Goal: Information Seeking & Learning: Learn about a topic

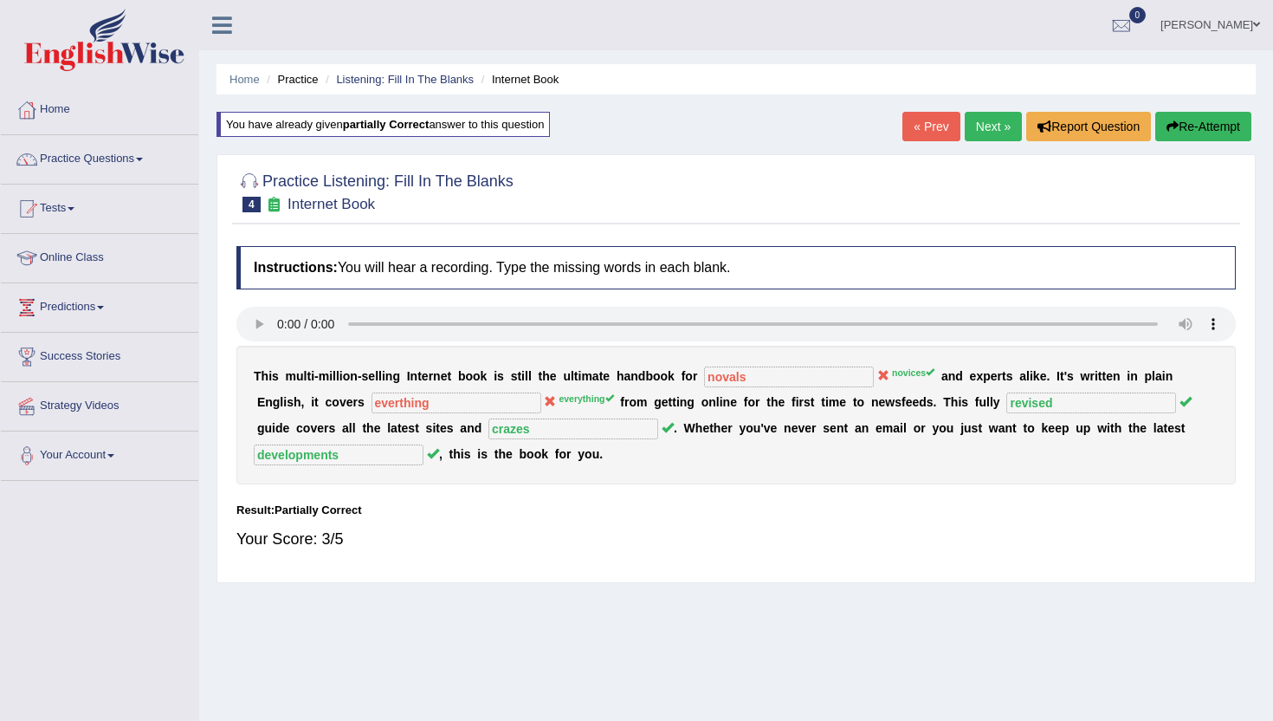
click at [925, 132] on link "« Prev" at bounding box center [931, 126] width 57 height 29
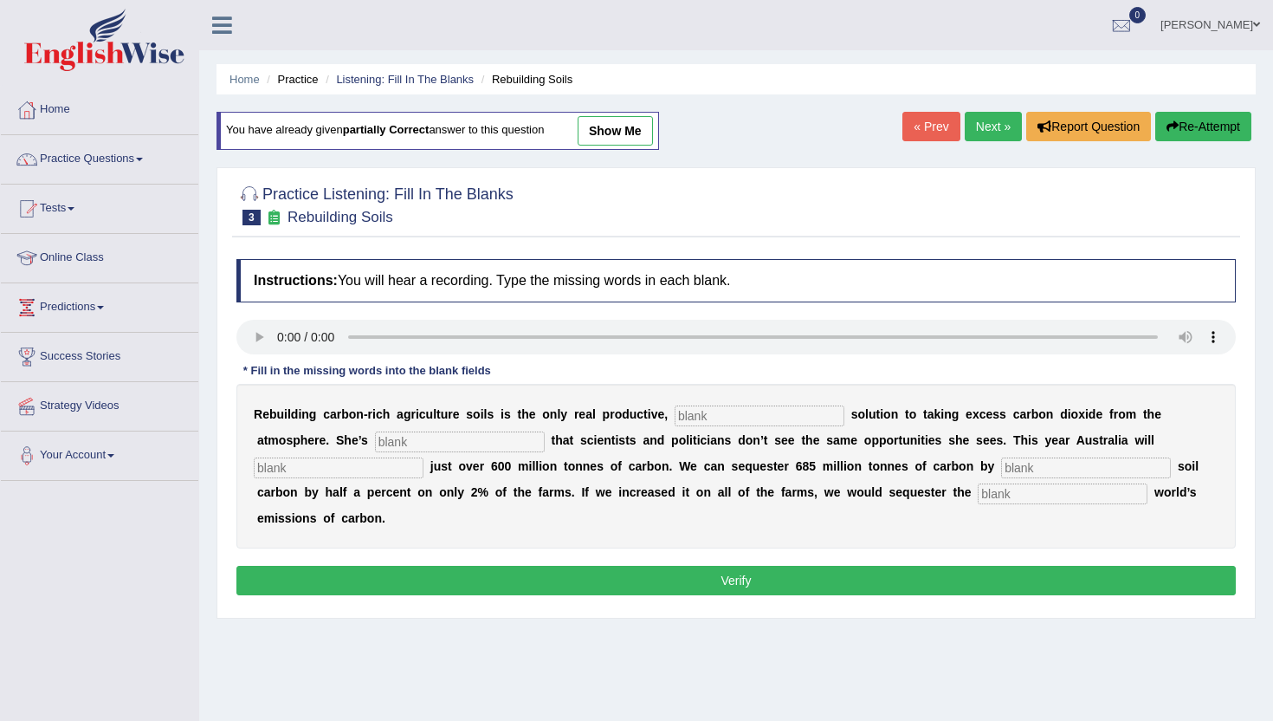
click at [631, 138] on link "show me" at bounding box center [615, 130] width 75 height 29
type input "permanent"
type input "frustrated"
type input "addmit"
type input "increasing"
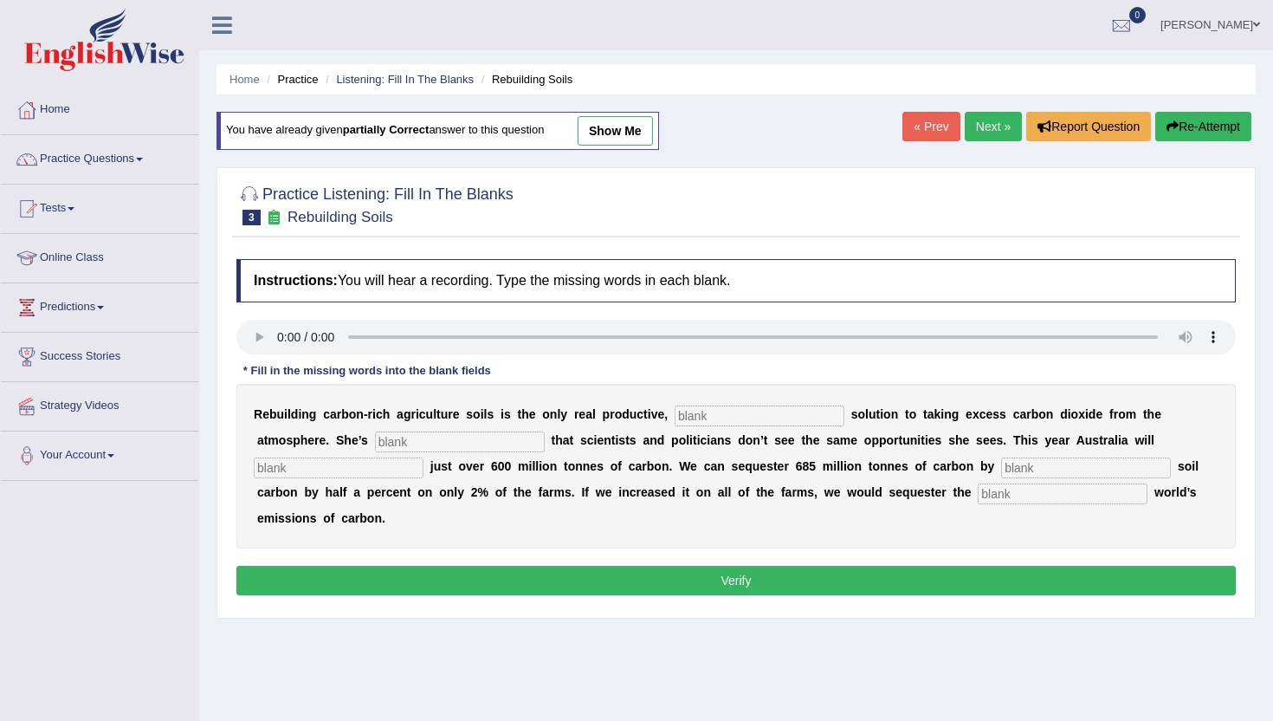
type input "whole"
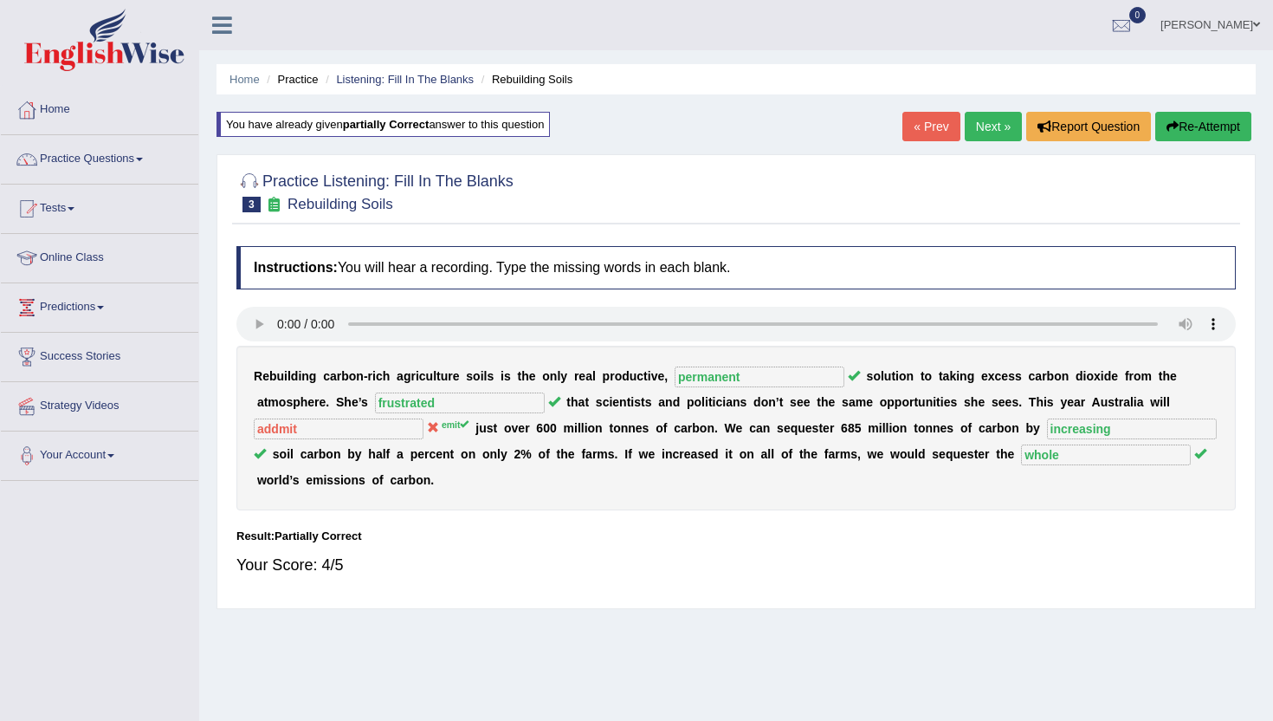
click at [1007, 133] on link "Next »" at bounding box center [993, 126] width 57 height 29
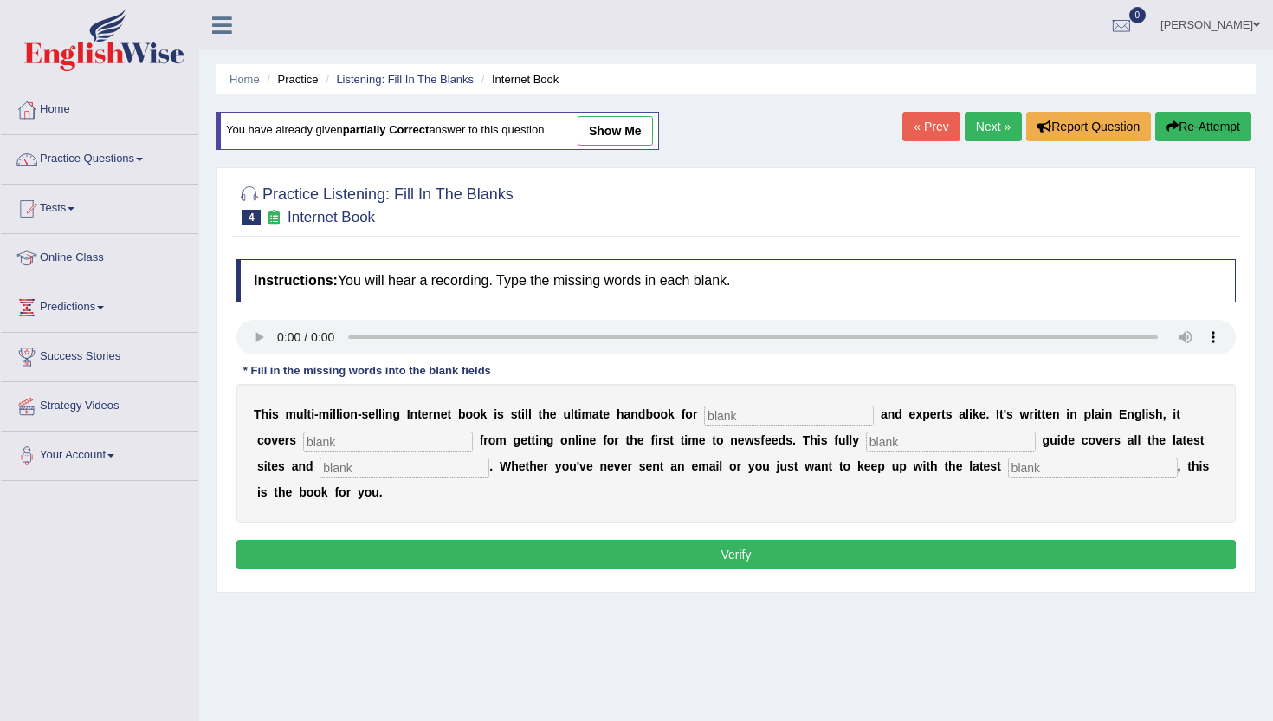
click at [993, 120] on link "Next »" at bounding box center [993, 126] width 57 height 29
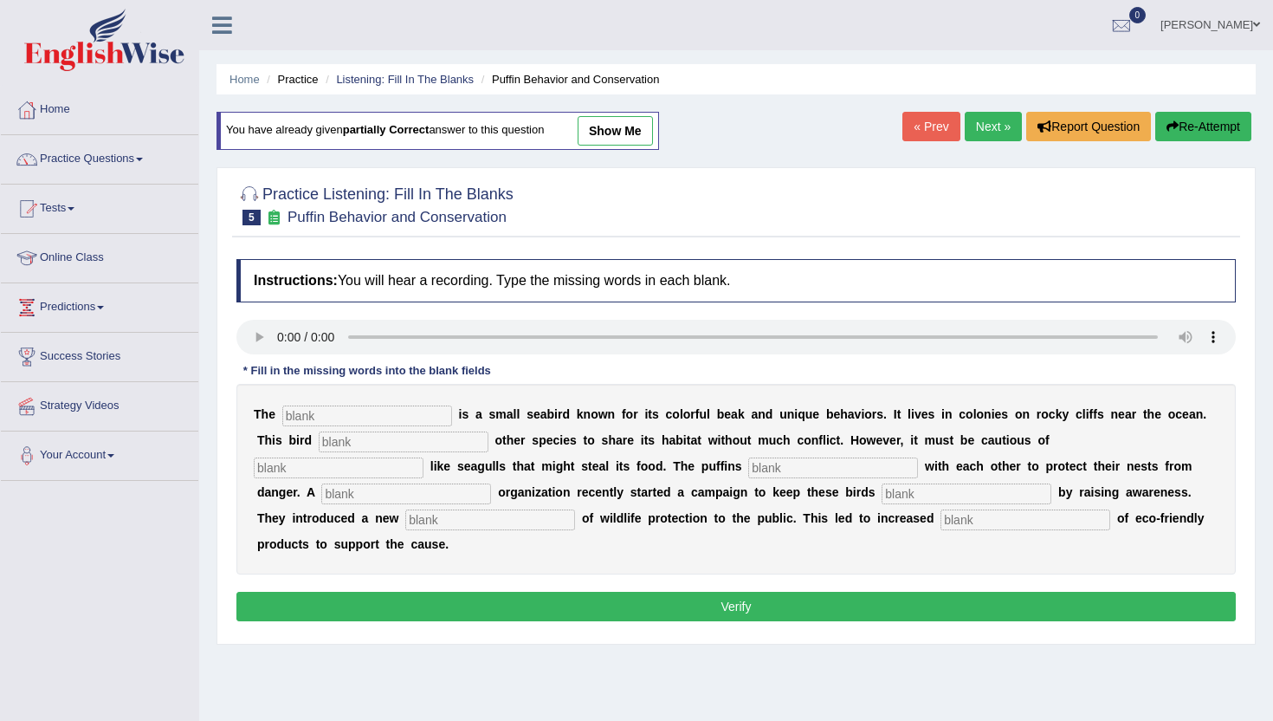
click at [941, 515] on input "text" at bounding box center [1026, 519] width 170 height 21
type input "consumption"
click at [294, 419] on input "text" at bounding box center [367, 415] width 170 height 21
type input "puffins"
click at [305, 453] on div "T h e puffins i s a s m a l l s e a b i r d k n o w n f o r i t s c o l o r f u…" at bounding box center [736, 479] width 1000 height 191
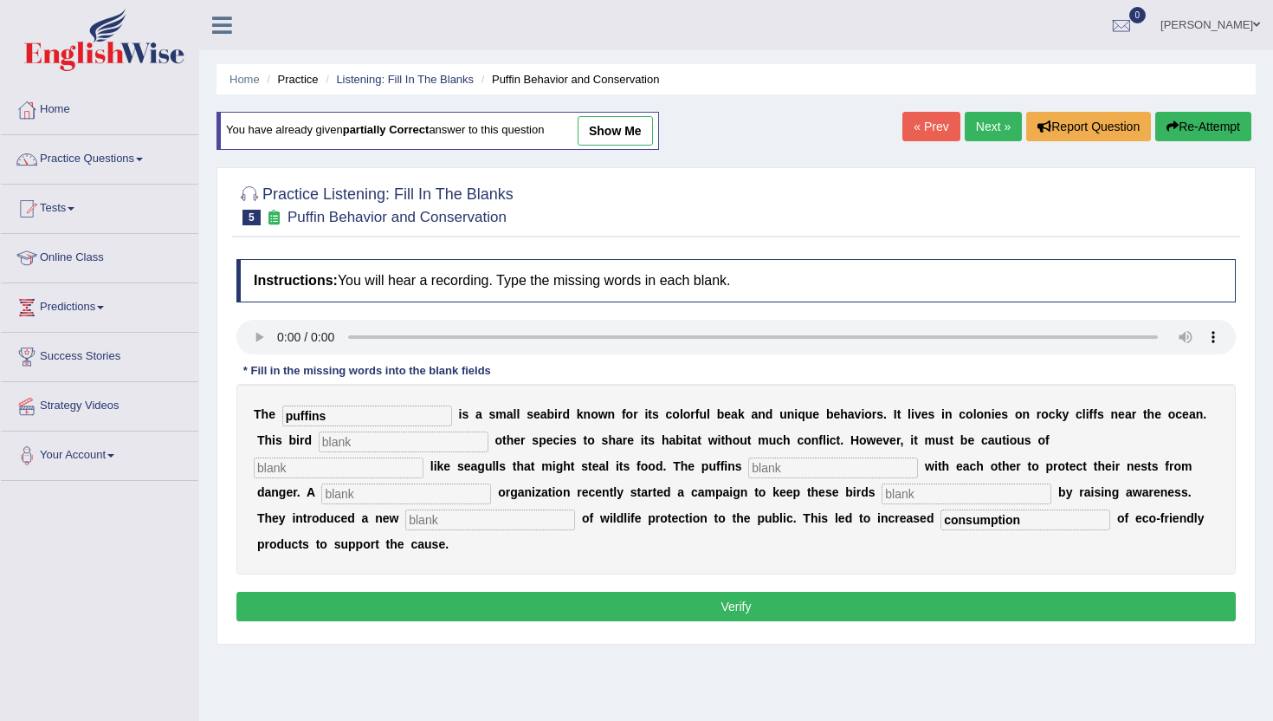
click at [319, 450] on input "text" at bounding box center [404, 441] width 170 height 21
type input "allows"
click at [424, 457] on input "text" at bounding box center [339, 467] width 170 height 21
type input "created"
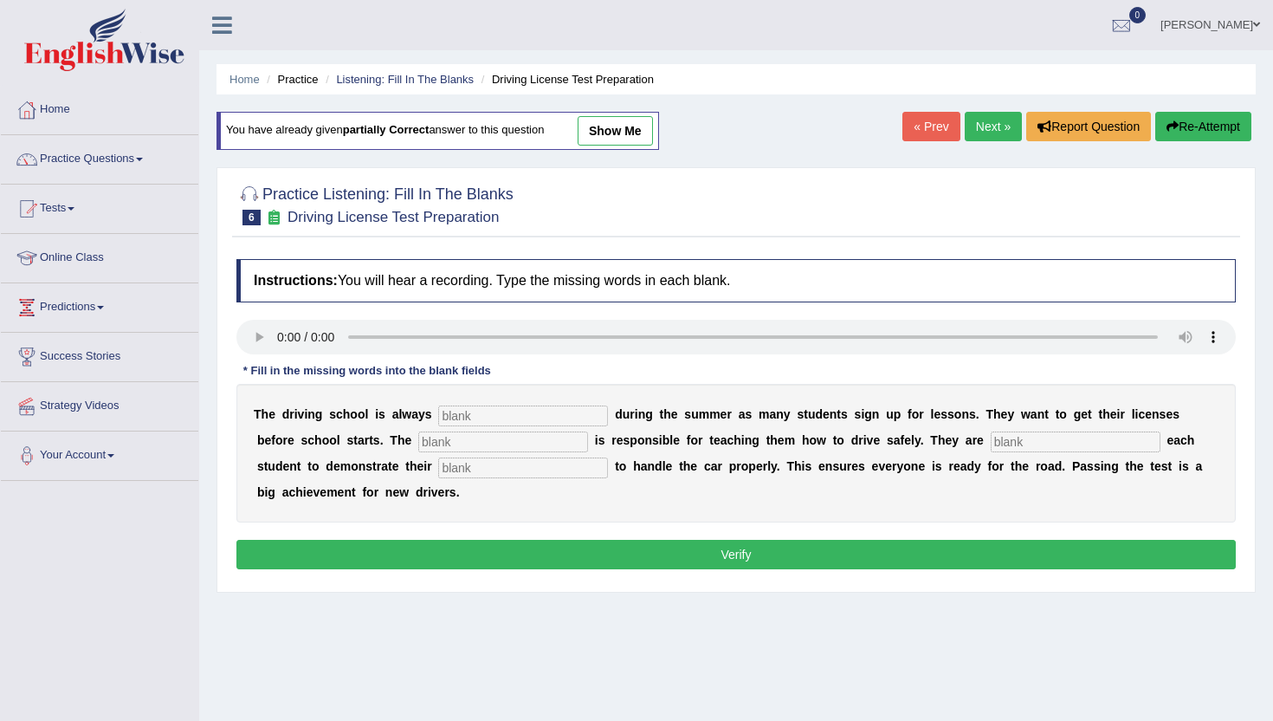
click at [455, 416] on input "text" at bounding box center [523, 415] width 170 height 21
type input "busy"
click at [418, 443] on input "text" at bounding box center [503, 441] width 170 height 21
type input "c"
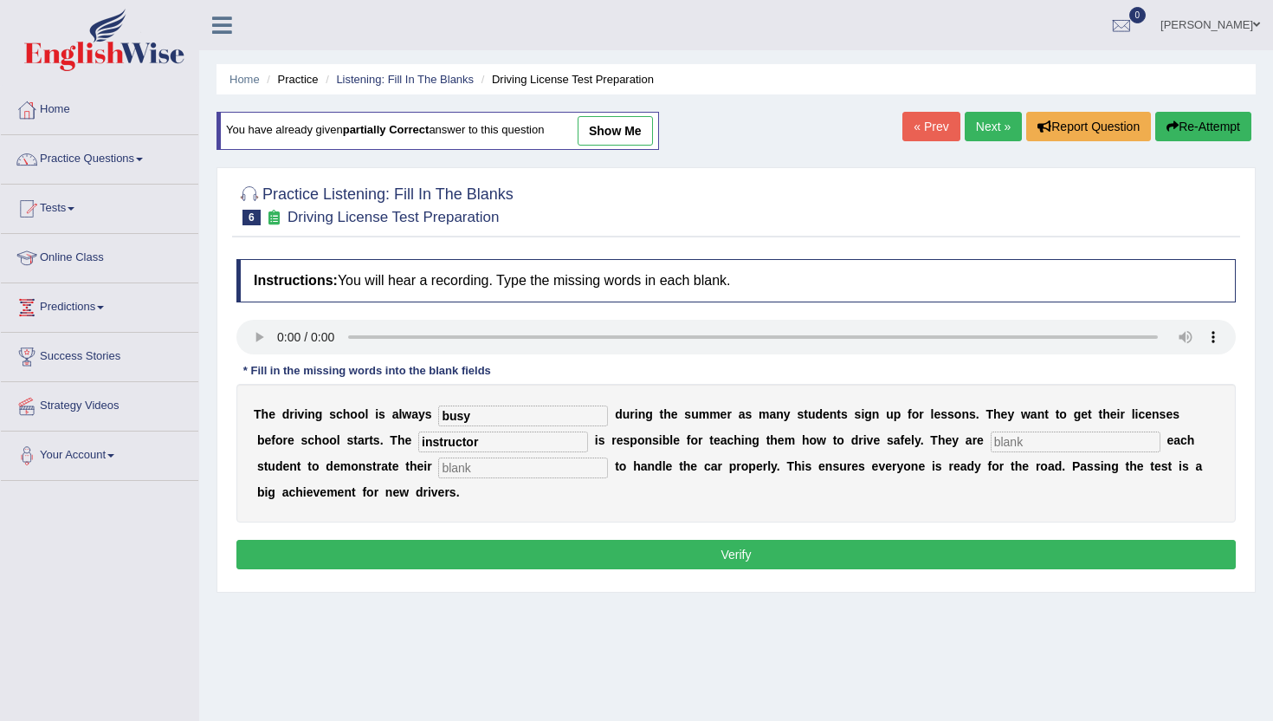
type input "instructor"
click at [991, 443] on input "text" at bounding box center [1076, 441] width 170 height 21
type input "requiring"
click at [438, 467] on input "text" at bounding box center [523, 467] width 170 height 21
type input "ability"
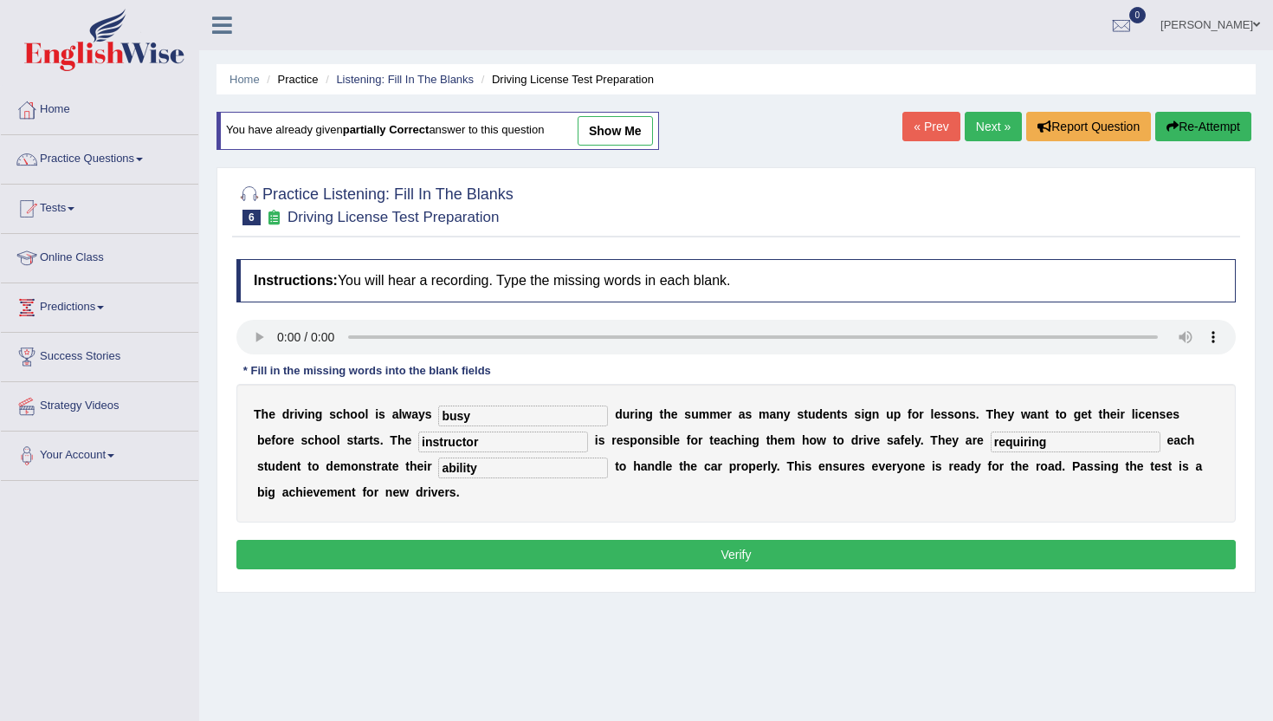
click at [389, 549] on button "Verify" at bounding box center [736, 554] width 1000 height 29
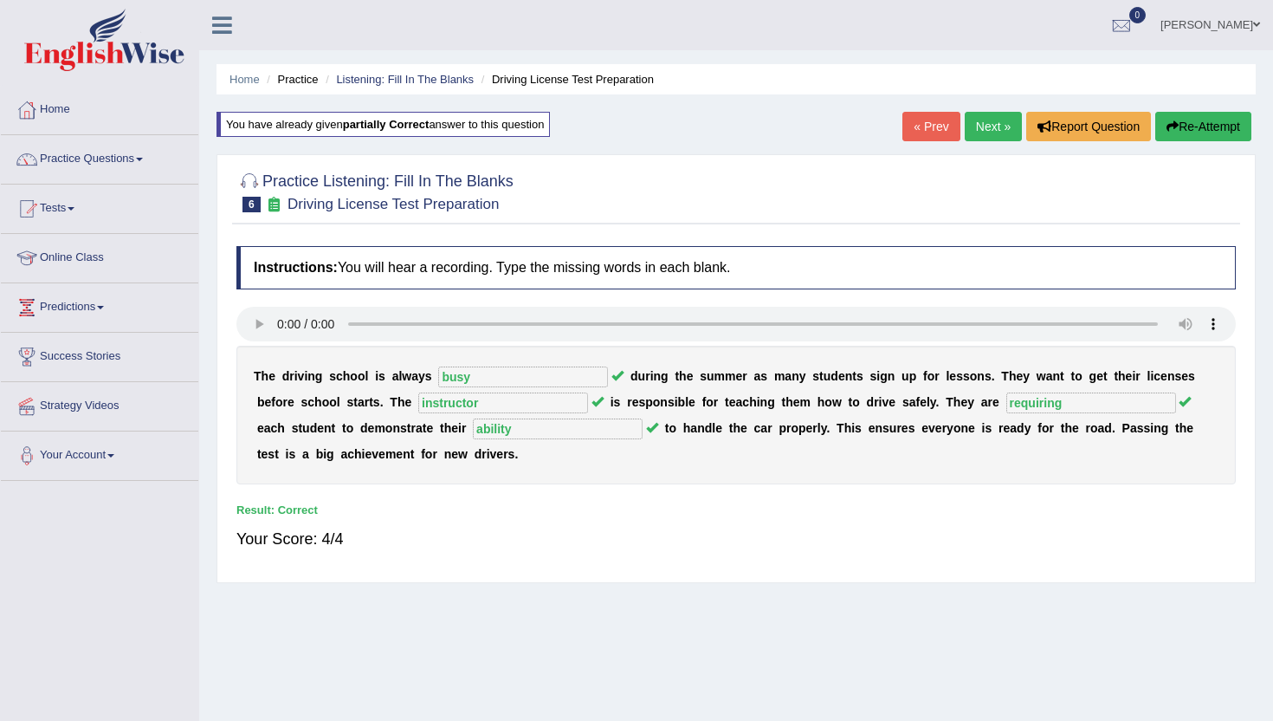
click at [978, 120] on link "Next »" at bounding box center [993, 126] width 57 height 29
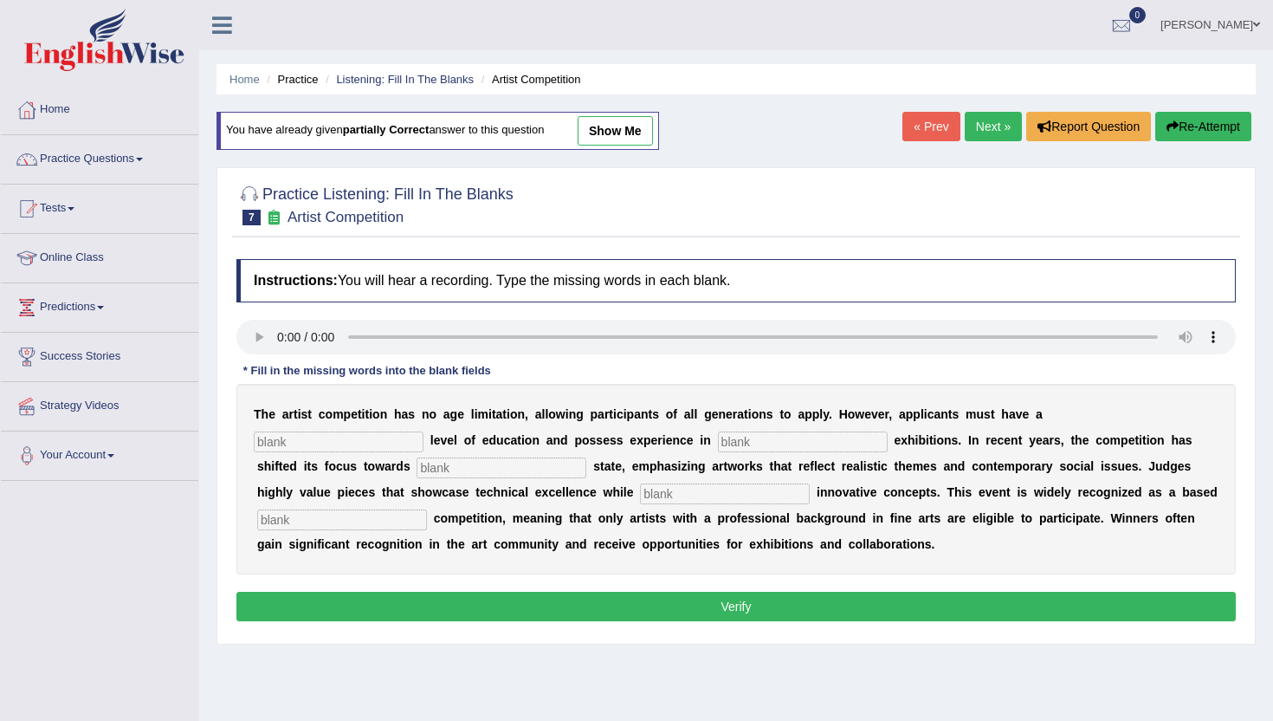
click at [427, 509] on input "text" at bounding box center [342, 519] width 170 height 21
type input "profession"
click at [424, 431] on input "text" at bounding box center [339, 441] width 170 height 21
type input "graduate"
click at [718, 449] on input "text" at bounding box center [803, 441] width 170 height 21
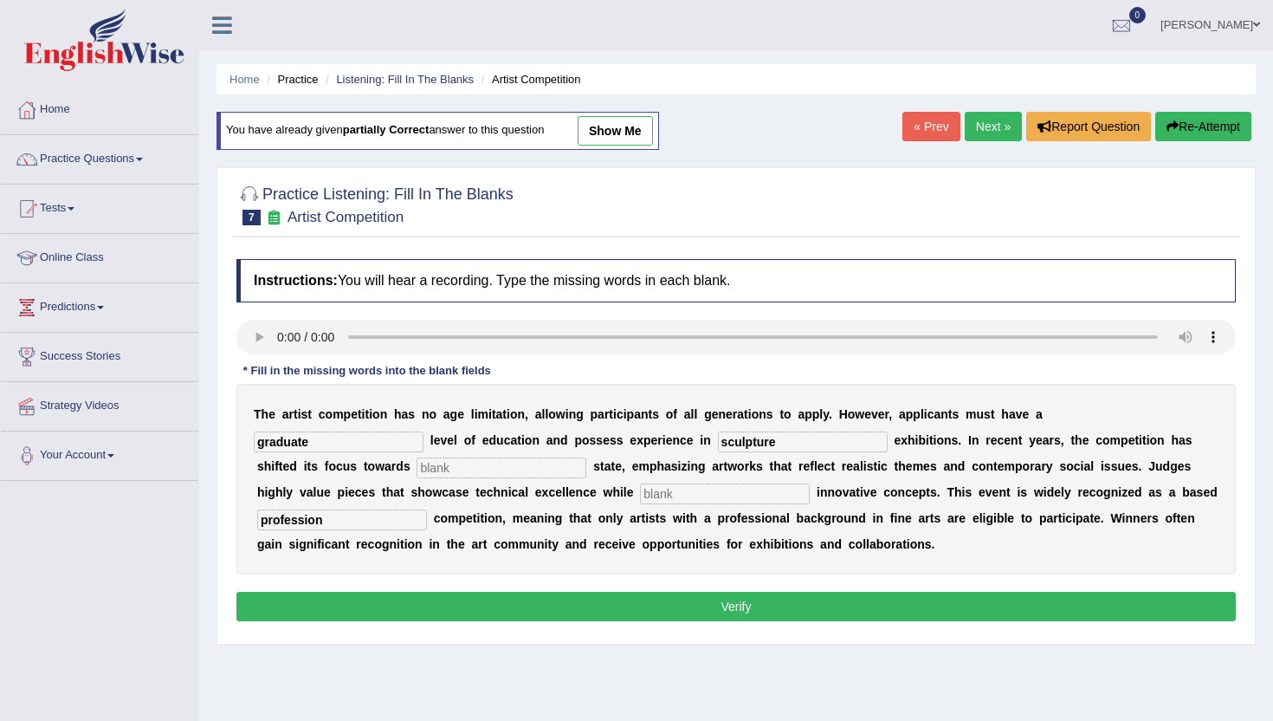
type input "sculpture"
click at [417, 464] on input "text" at bounding box center [502, 467] width 170 height 21
type input "real"
click at [634, 498] on b at bounding box center [637, 492] width 7 height 14
click at [640, 497] on input "text" at bounding box center [725, 493] width 170 height 21
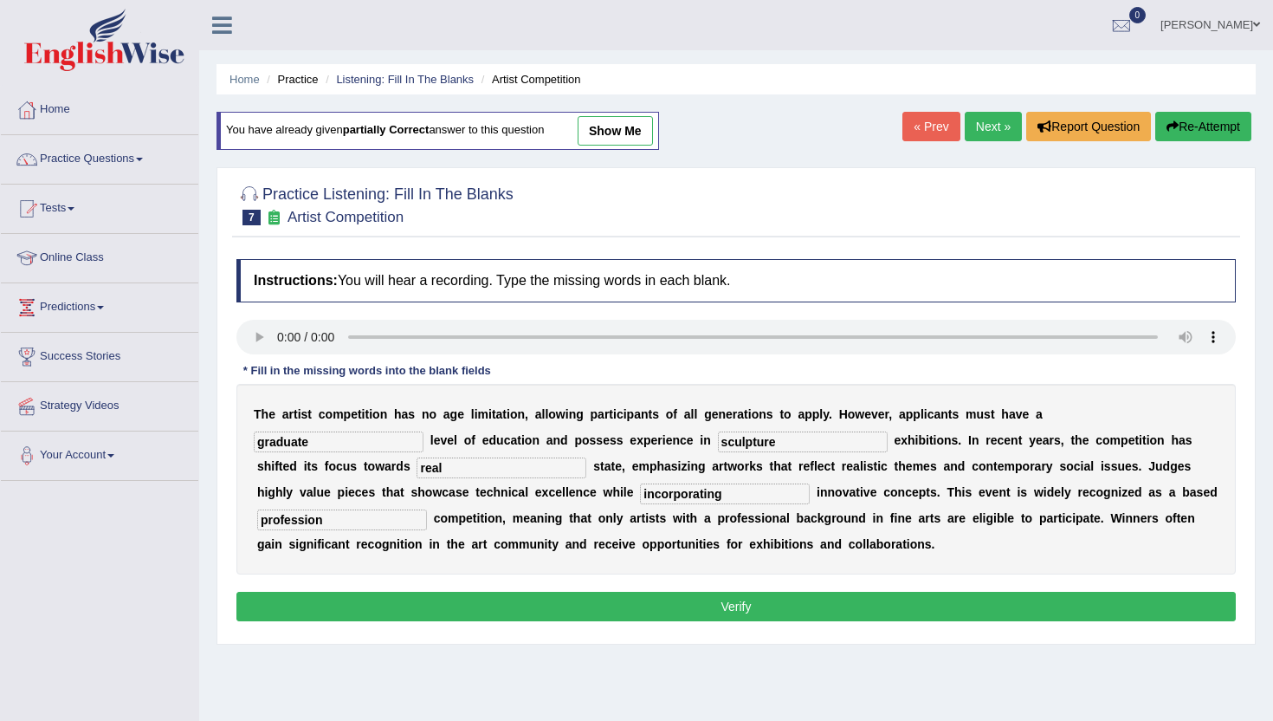
type input "incorporating"
click at [815, 612] on button "Verify" at bounding box center [736, 606] width 1000 height 29
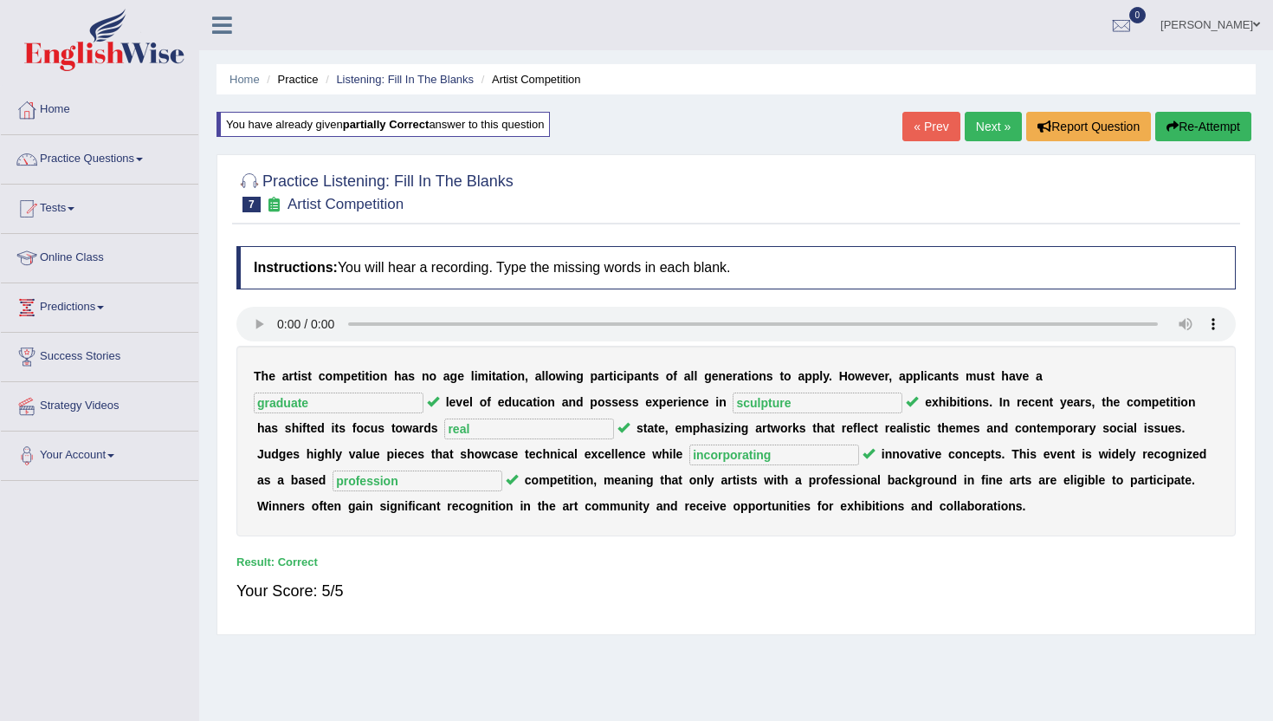
click at [973, 131] on link "Next »" at bounding box center [993, 126] width 57 height 29
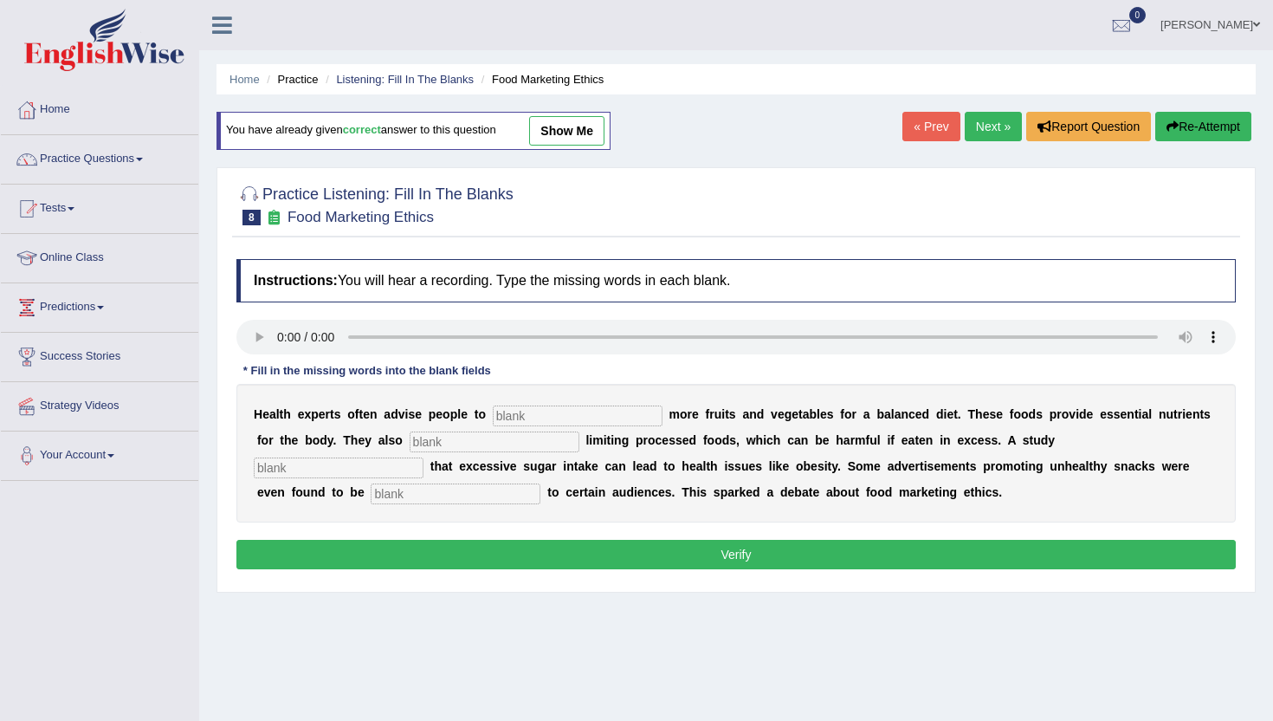
click at [514, 421] on input "text" at bounding box center [578, 415] width 170 height 21
type input "consume"
click at [400, 453] on div "H e a l t h e x p e r t s o f t e n a d v i s e p e o p l e t o consume m o r e…" at bounding box center [736, 453] width 1000 height 139
click at [410, 443] on input "text" at bounding box center [495, 441] width 170 height 21
type input "recommended"
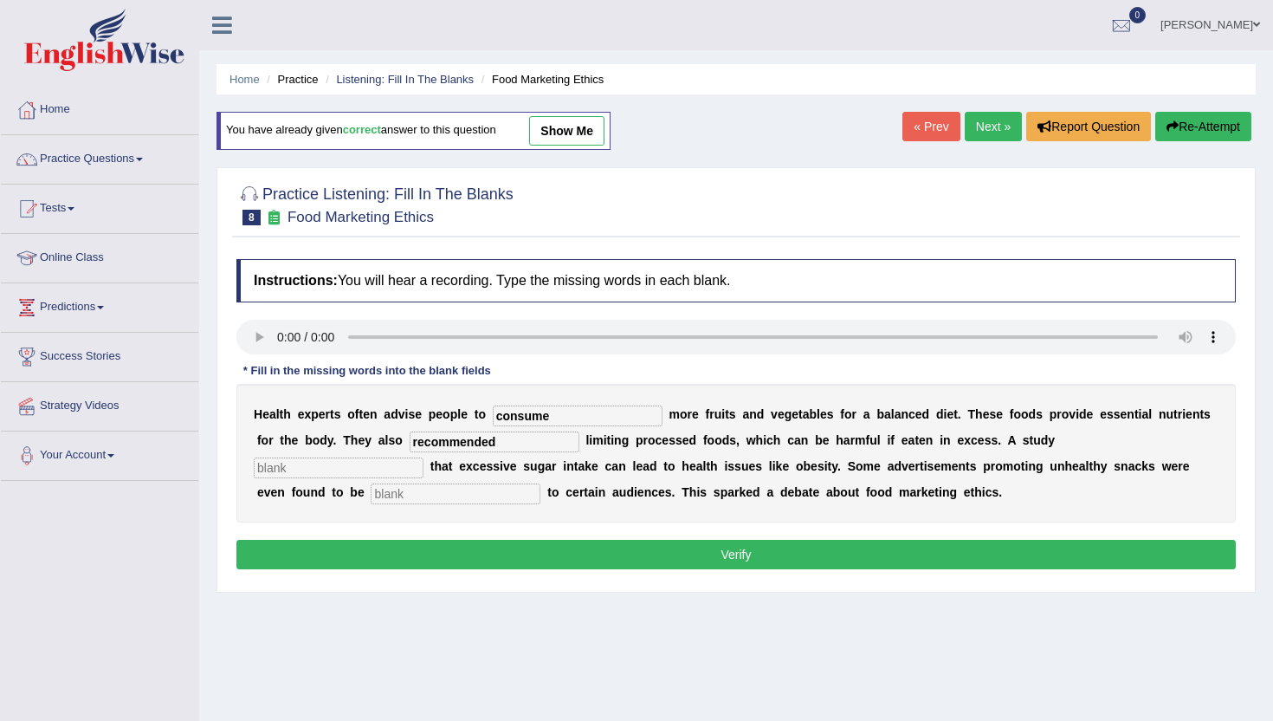
click at [424, 457] on input "text" at bounding box center [339, 467] width 170 height 21
type input "diagnose"
click at [371, 494] on input "text" at bounding box center [456, 493] width 170 height 21
type input "offensive"
click at [511, 548] on button "Verify" at bounding box center [736, 554] width 1000 height 29
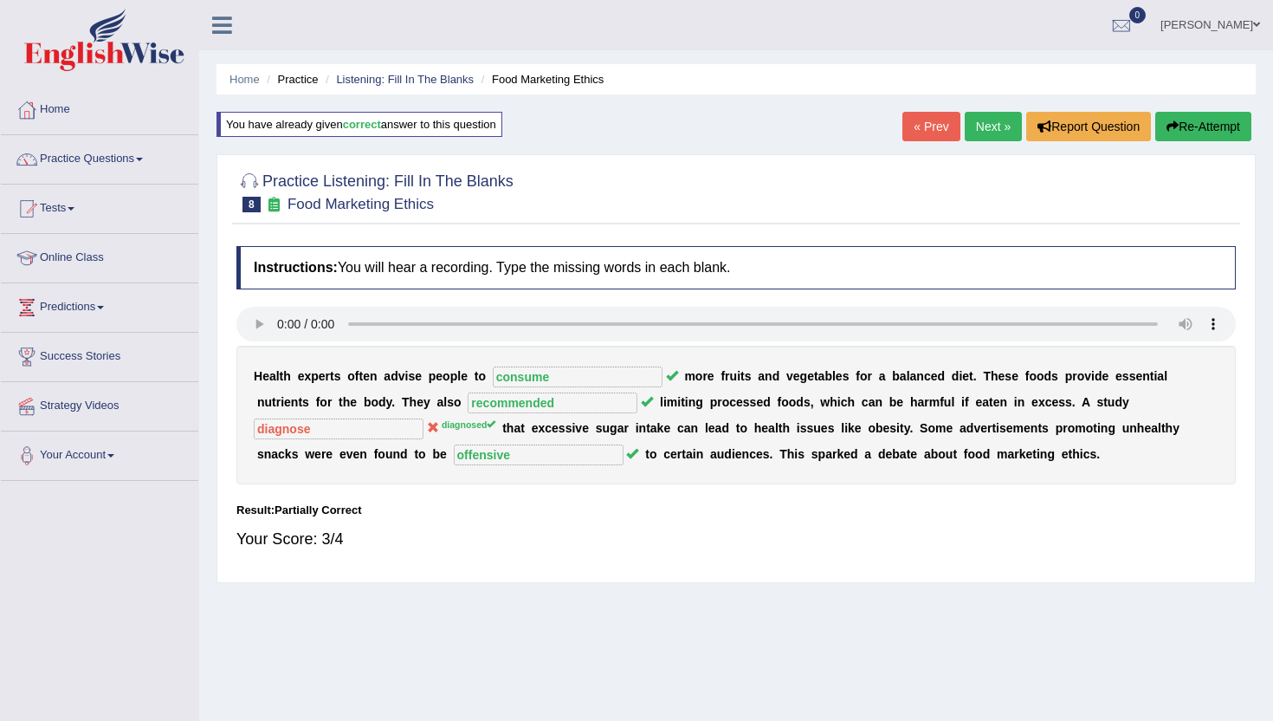
click at [983, 129] on link "Next »" at bounding box center [993, 126] width 57 height 29
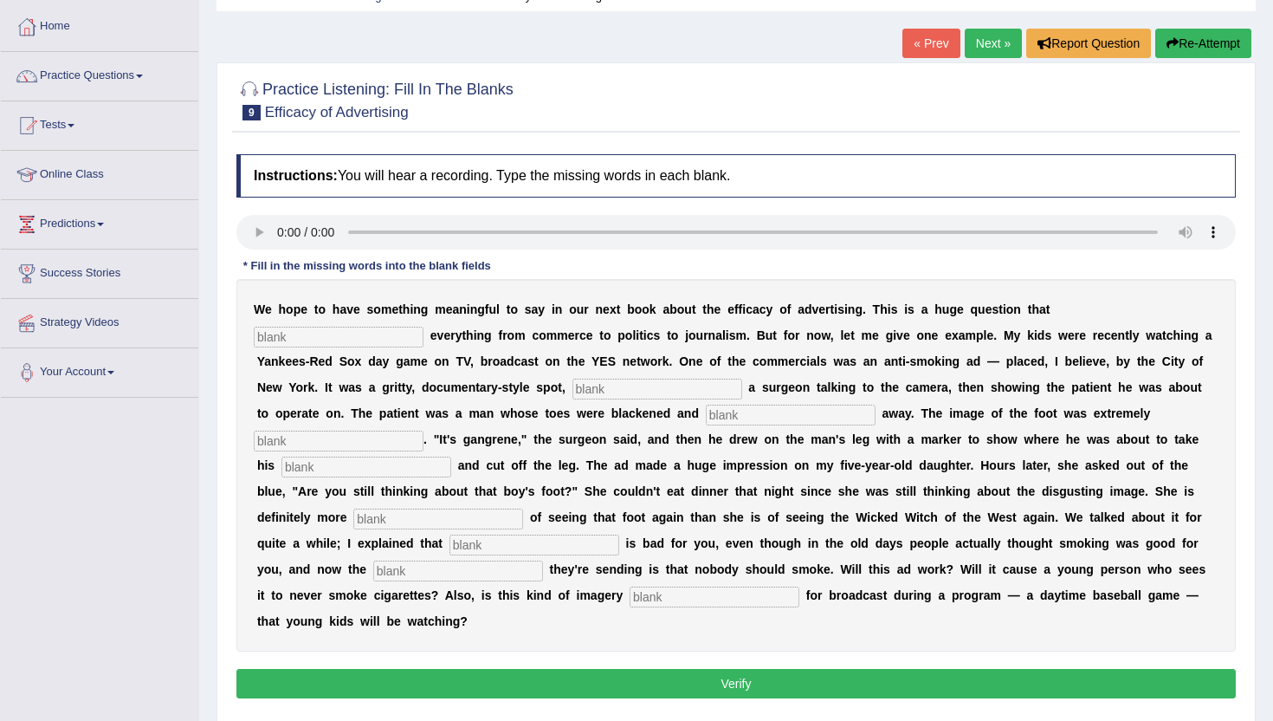
scroll to position [104, 0]
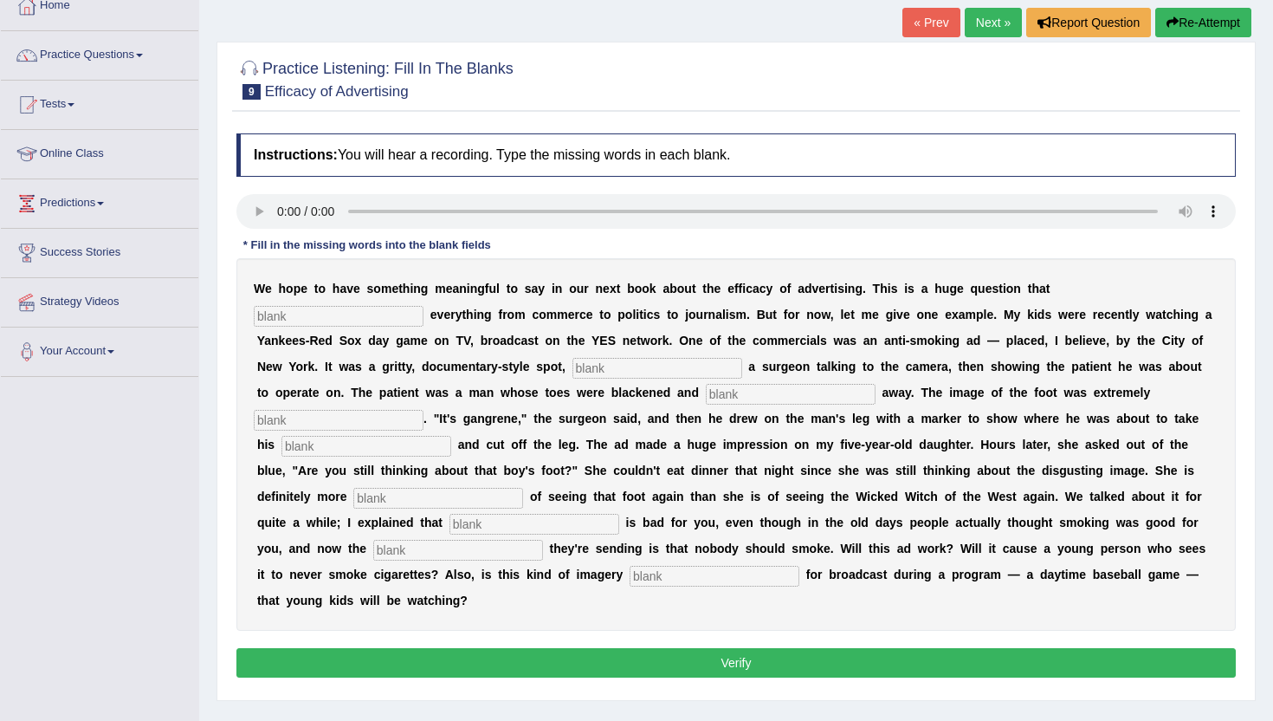
click at [424, 306] on input "text" at bounding box center [339, 316] width 170 height 21
type input "impacts"
click at [573, 375] on input "text" at bounding box center [658, 368] width 170 height 21
type input "featuring"
click at [706, 397] on input "text" at bounding box center [791, 394] width 170 height 21
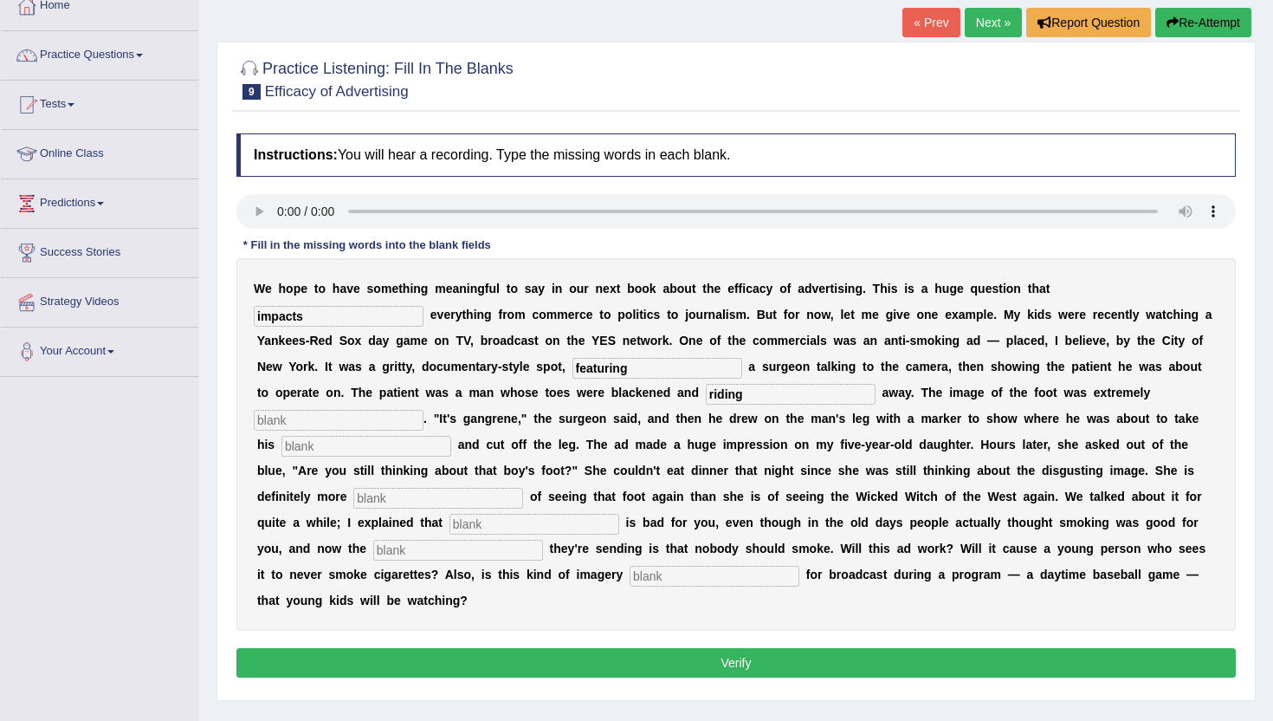
type input "riding"
click at [424, 410] on input "text" at bounding box center [339, 420] width 170 height 21
type input "discusting"
click at [451, 436] on input "text" at bounding box center [367, 446] width 170 height 21
type input "e"
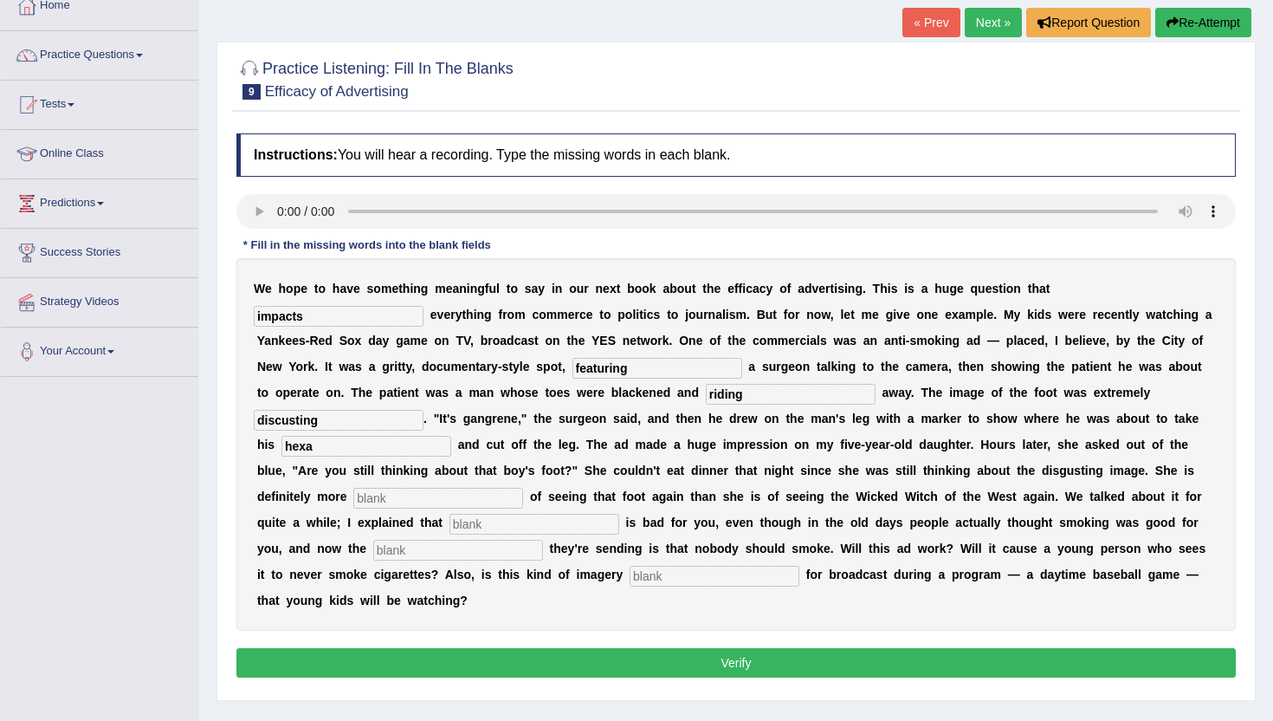
type input "hexa"
click at [523, 488] on input "text" at bounding box center [438, 498] width 170 height 21
click at [424, 410] on input "discusting" at bounding box center [339, 420] width 170 height 21
type input "disgusting"
click at [523, 488] on input "text" at bounding box center [438, 498] width 170 height 21
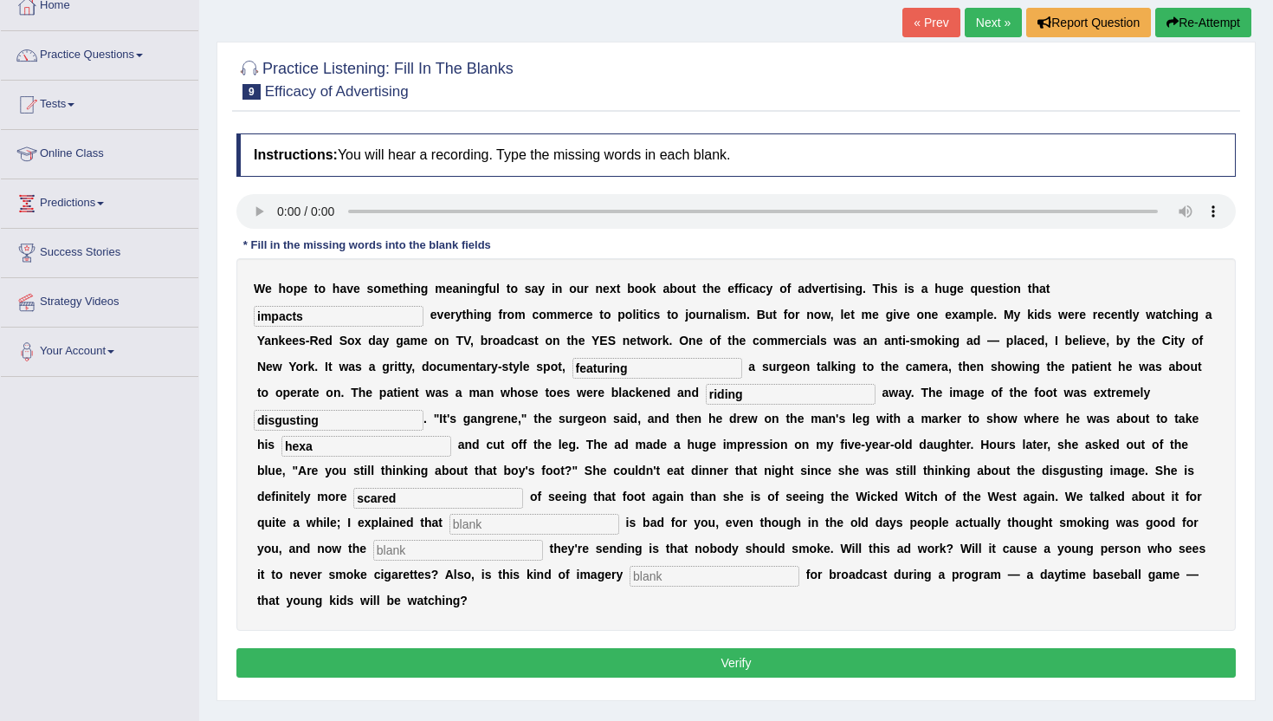
type input "scared"
click at [619, 514] on input "text" at bounding box center [535, 524] width 170 height 21
type input "smoking"
click at [543, 540] on input "text" at bounding box center [458, 550] width 170 height 21
type input "message"
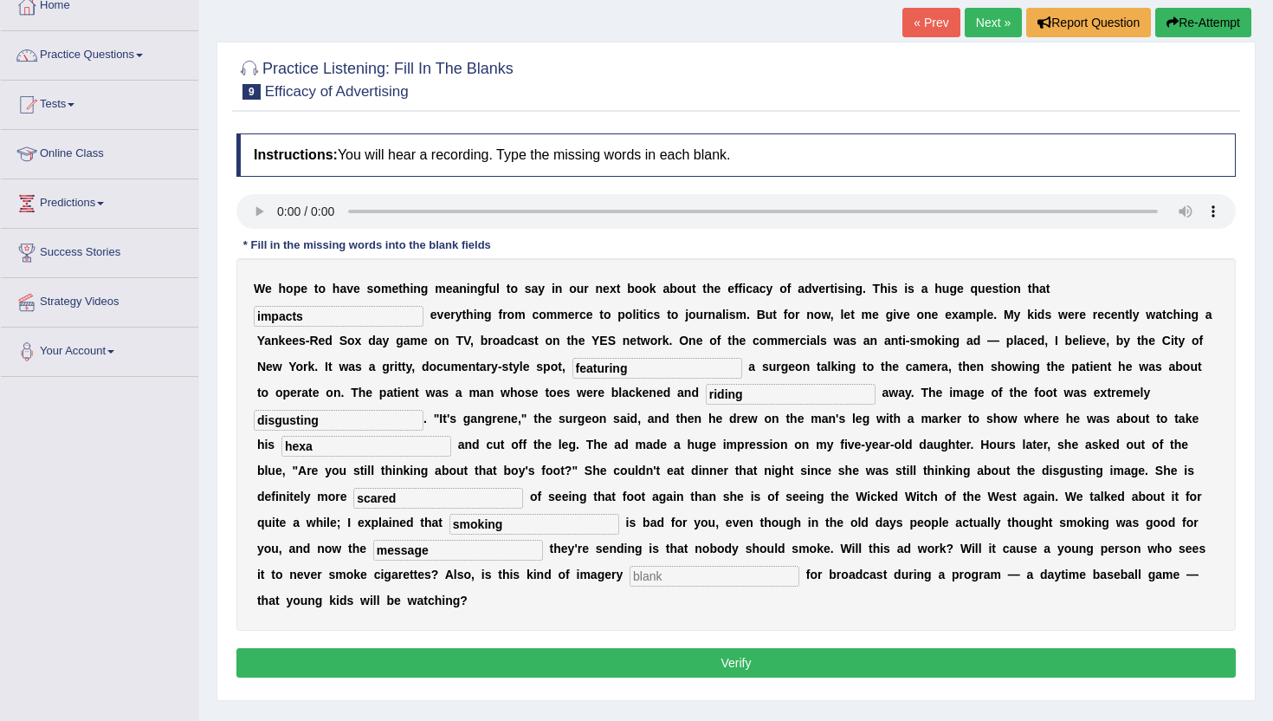
click at [630, 584] on input "text" at bounding box center [715, 576] width 170 height 21
type input "appropriate"
click at [755, 648] on button "Verify" at bounding box center [736, 662] width 1000 height 29
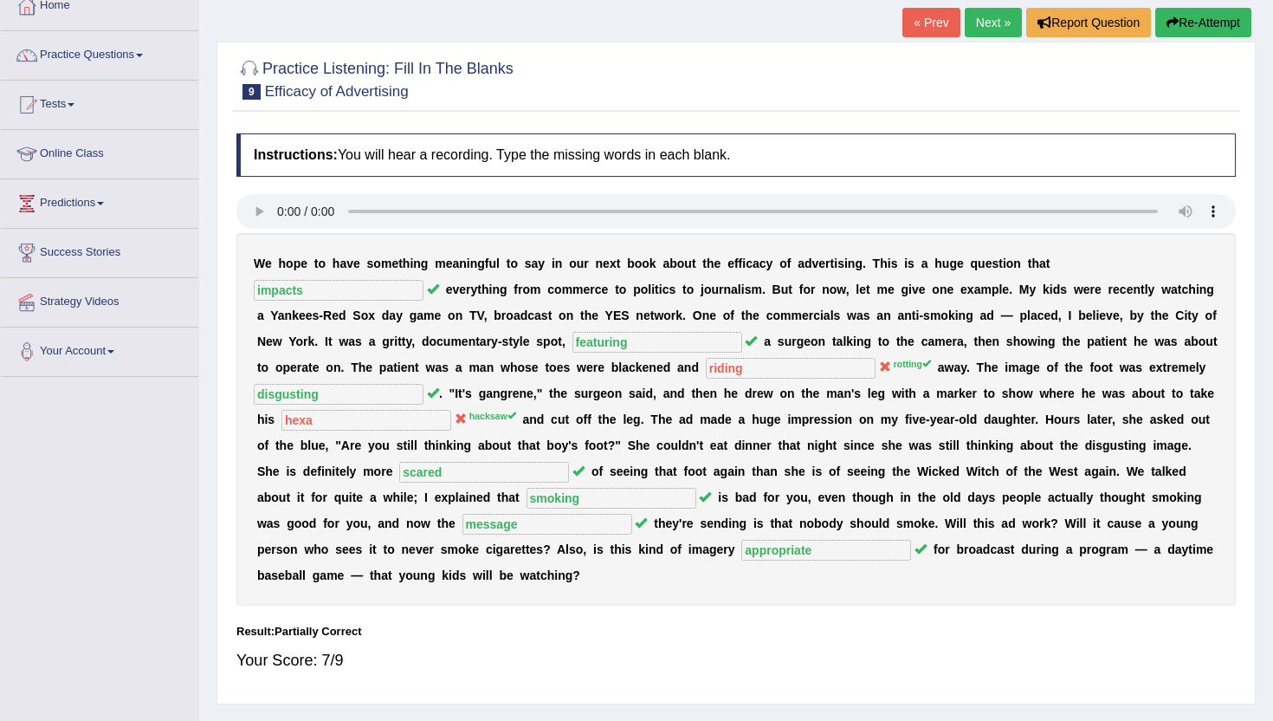
click at [982, 27] on link "Next »" at bounding box center [993, 22] width 57 height 29
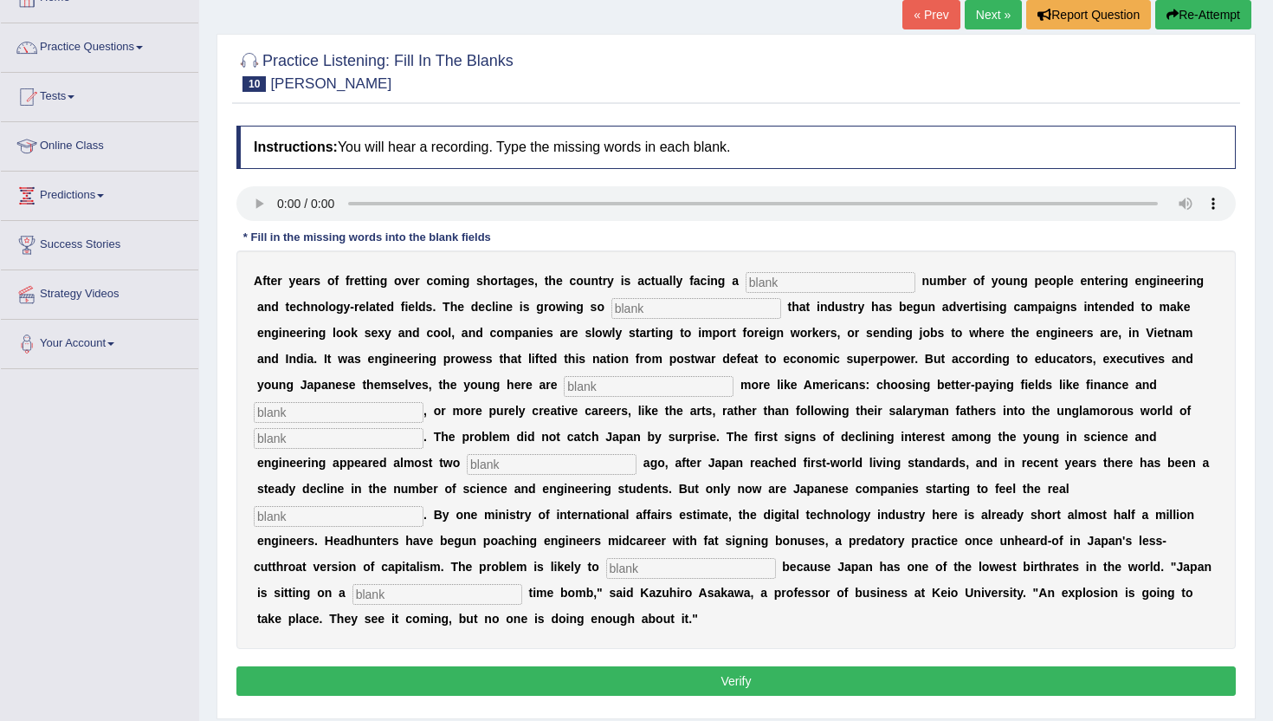
scroll to position [139, 0]
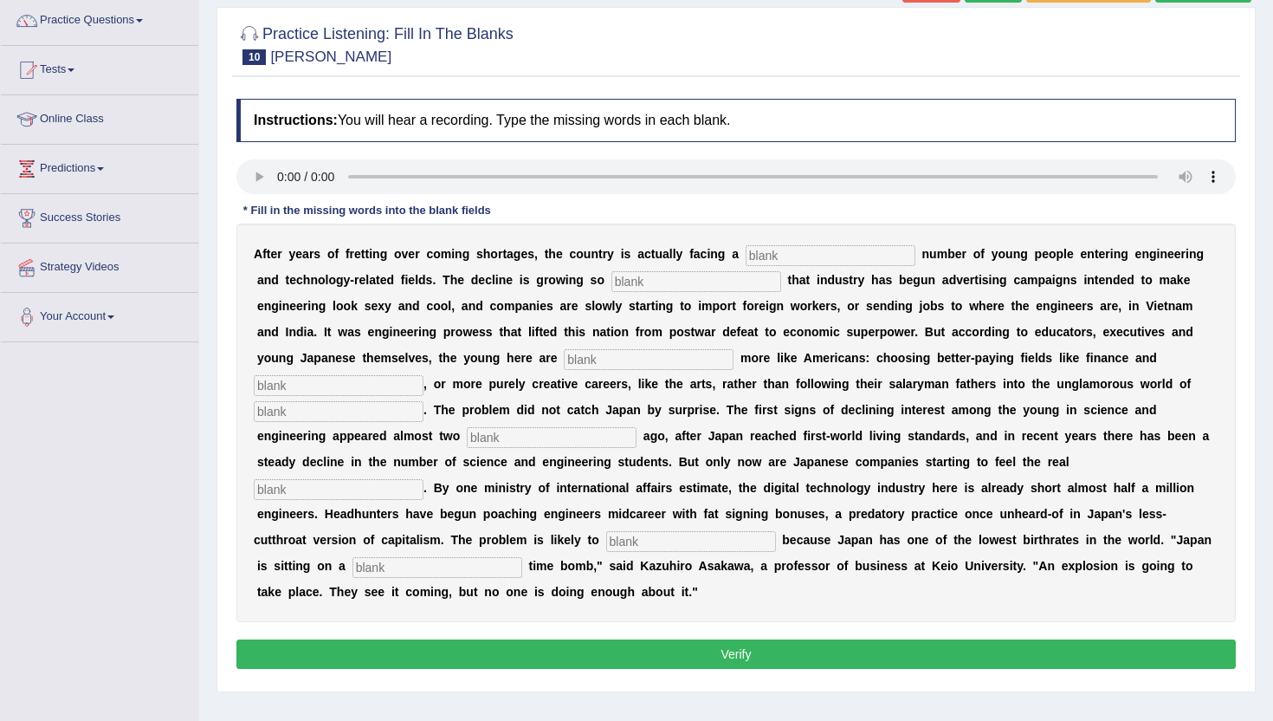
click at [774, 267] on div "A f t e r y e a r s o f f r e t t i n g o v e r c o m i n g s h o r t a g e s ,…" at bounding box center [736, 422] width 1000 height 398
click at [769, 259] on input "text" at bounding box center [831, 255] width 170 height 21
type input "dwindling"
click at [616, 279] on input "text" at bounding box center [697, 281] width 170 height 21
type input "drastic"
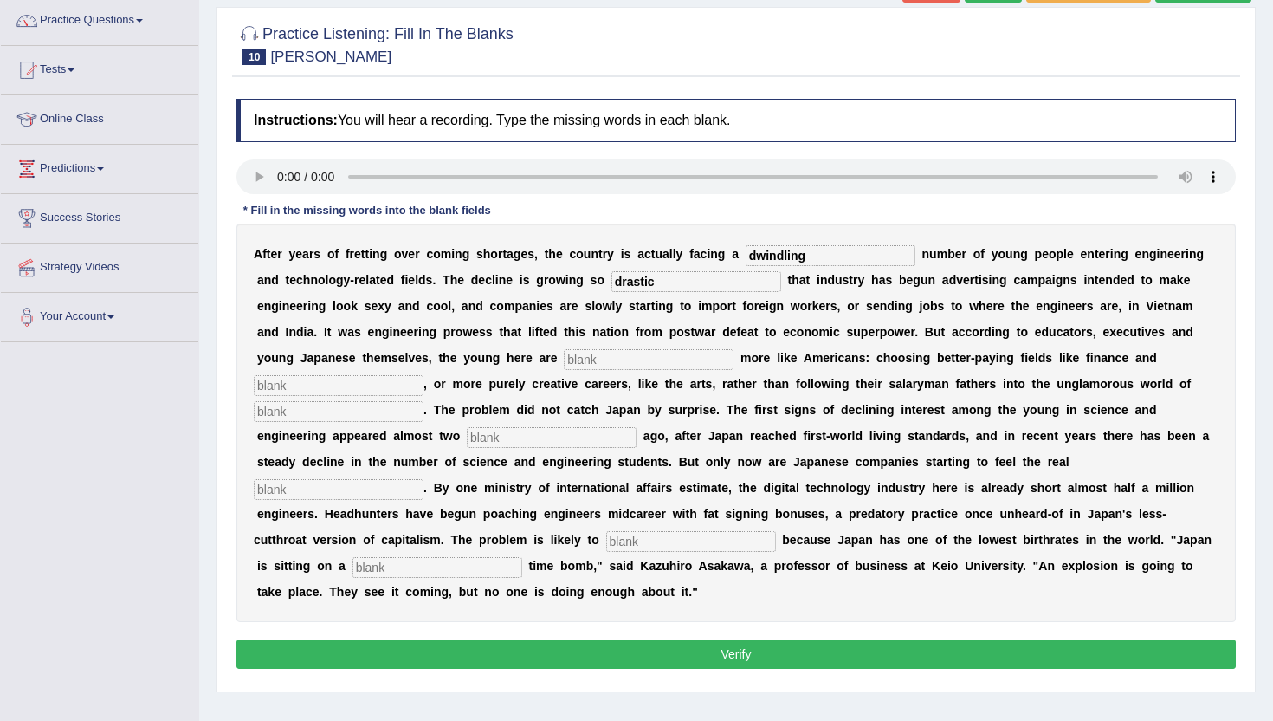
click at [564, 360] on input "text" at bounding box center [649, 359] width 170 height 21
click at [564, 362] on input "text" at bounding box center [649, 359] width 170 height 21
type input "behaving"
click at [424, 375] on input "text" at bounding box center [339, 385] width 170 height 21
type input "medicne"
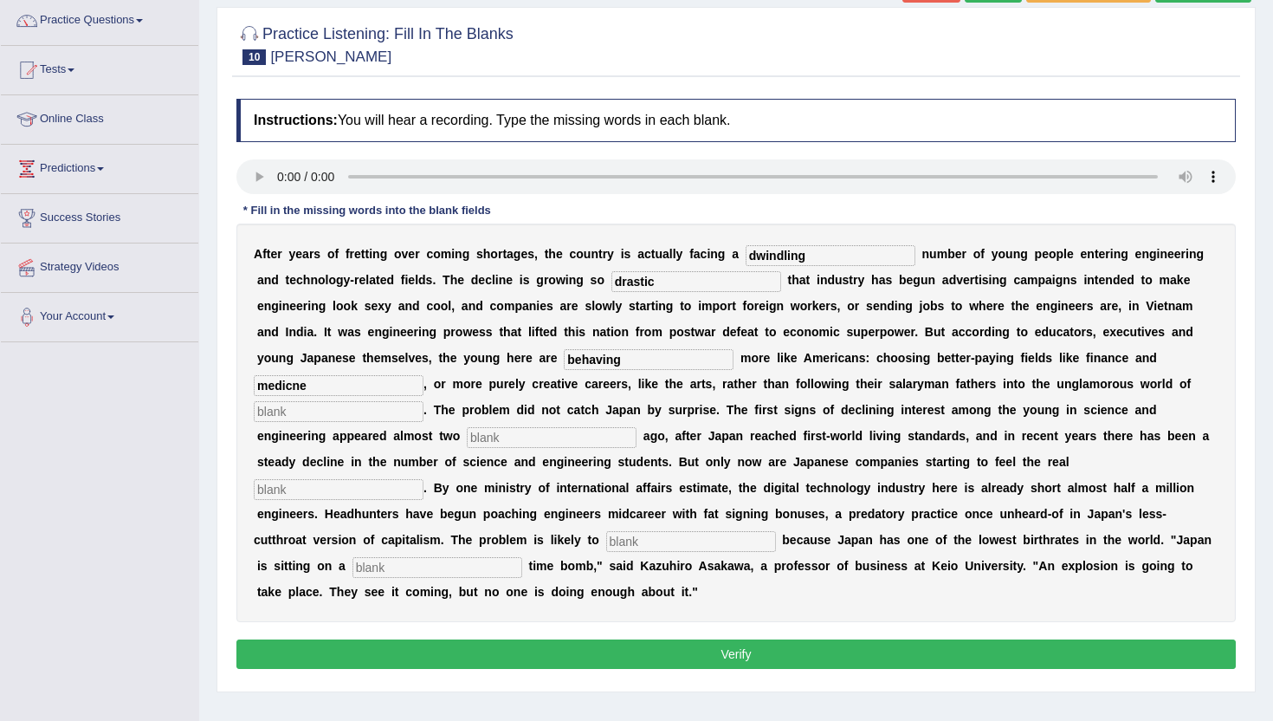
click at [424, 401] on input "text" at bounding box center [339, 411] width 170 height 21
type input "manufacturing"
click at [467, 433] on input "text" at bounding box center [552, 437] width 170 height 21
click at [467, 442] on input "text" at bounding box center [552, 437] width 170 height 21
type input "decades"
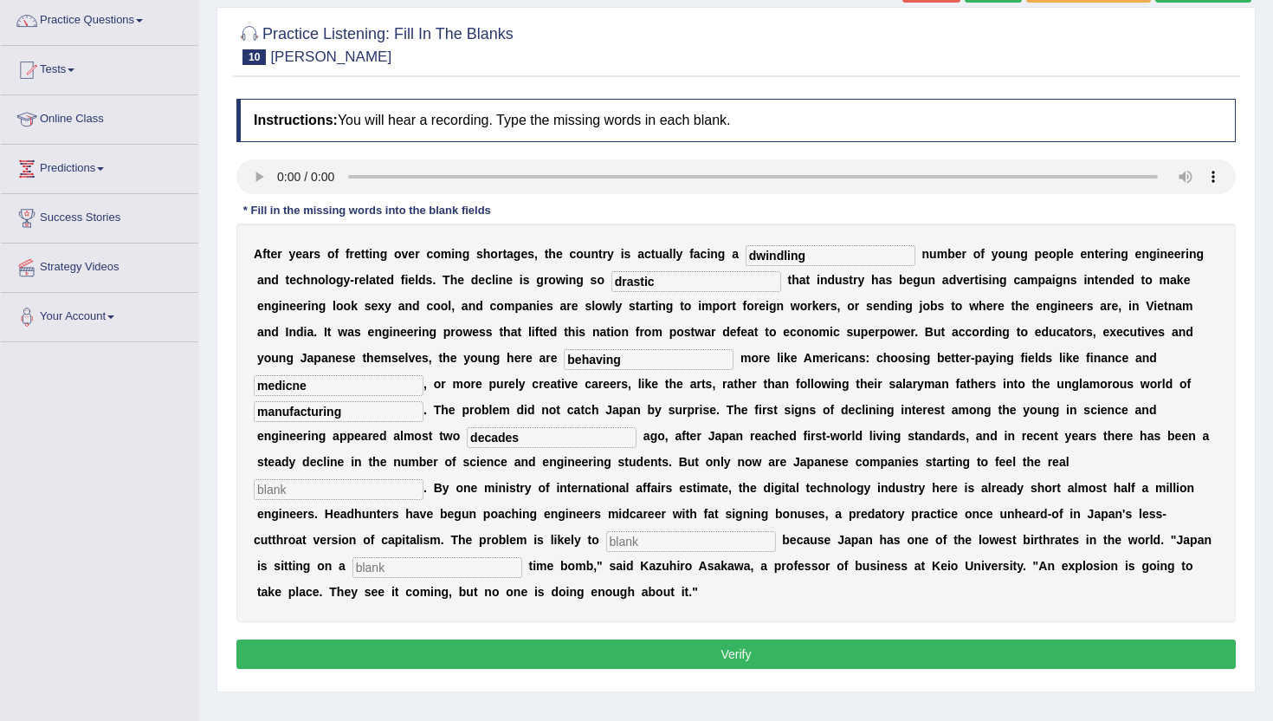
click at [424, 479] on input "text" at bounding box center [339, 489] width 170 height 21
type input "pinch"
click at [606, 544] on input "text" at bounding box center [691, 541] width 170 height 21
type input "worsen"
click at [522, 557] on input "text" at bounding box center [438, 567] width 170 height 21
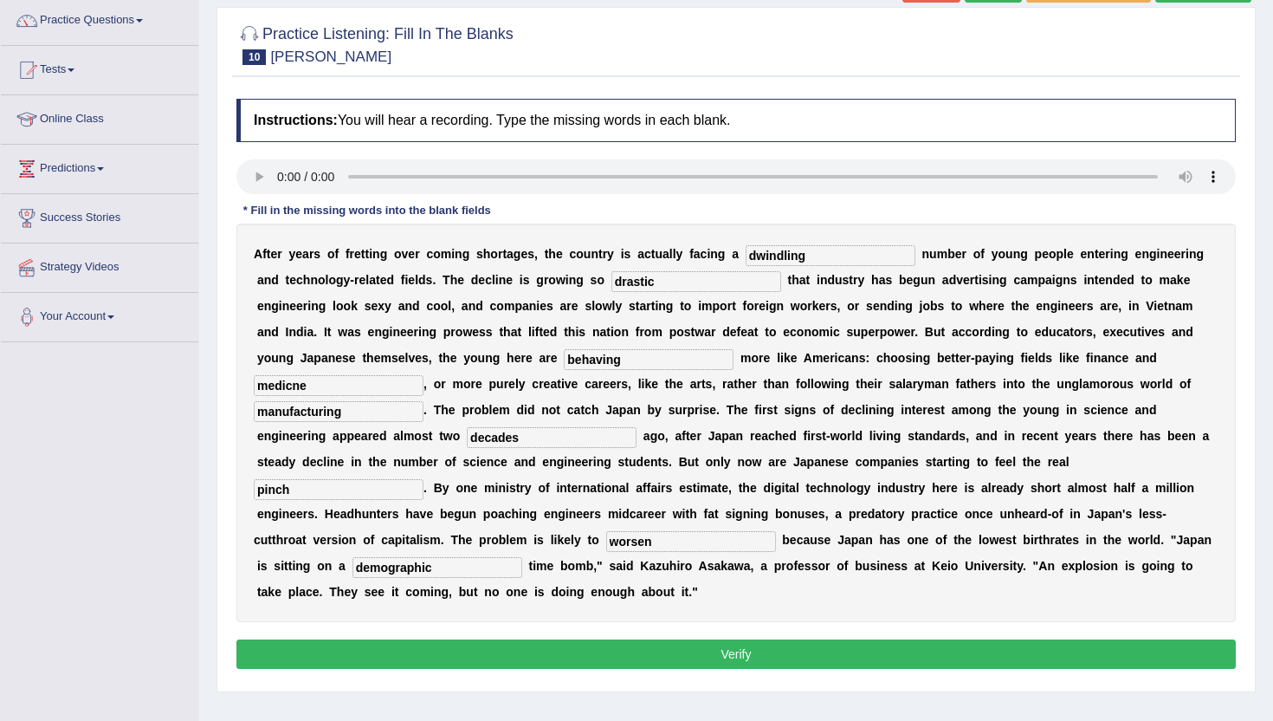
type input "demographic"
click at [875, 640] on button "Verify" at bounding box center [736, 653] width 1000 height 29
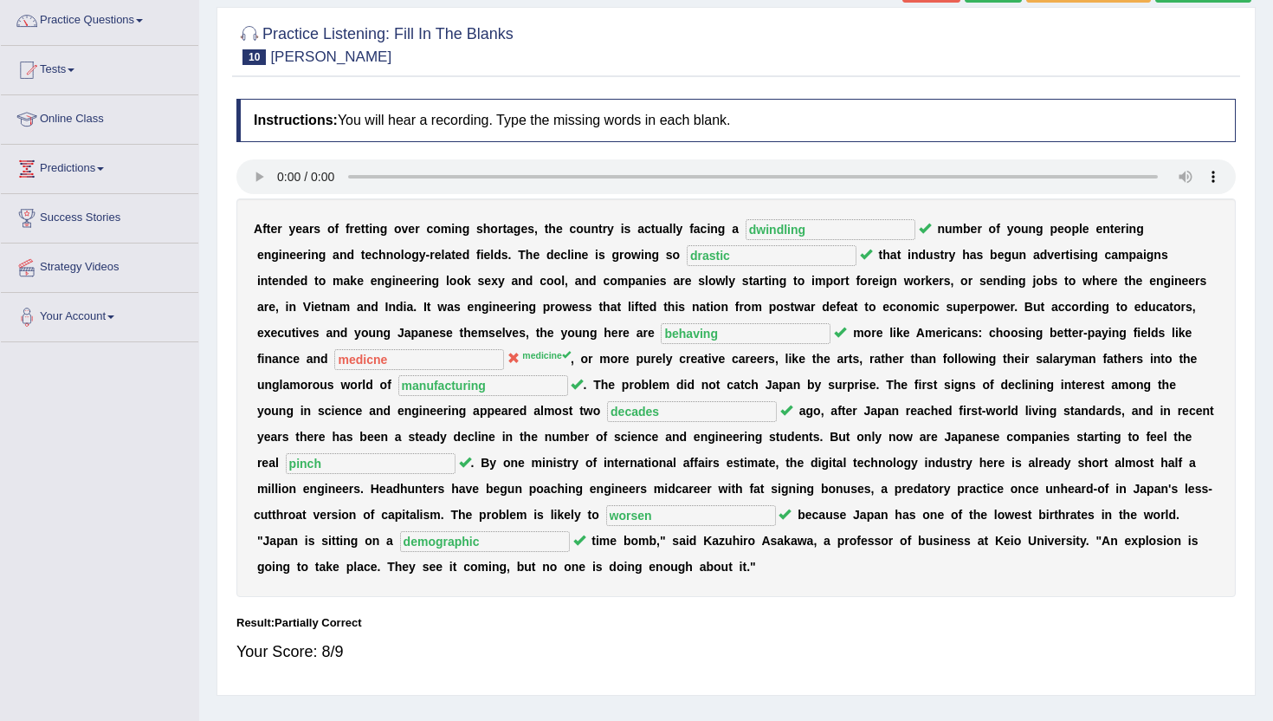
click at [875, 640] on div "Your Score: 8/9" at bounding box center [736, 652] width 1000 height 42
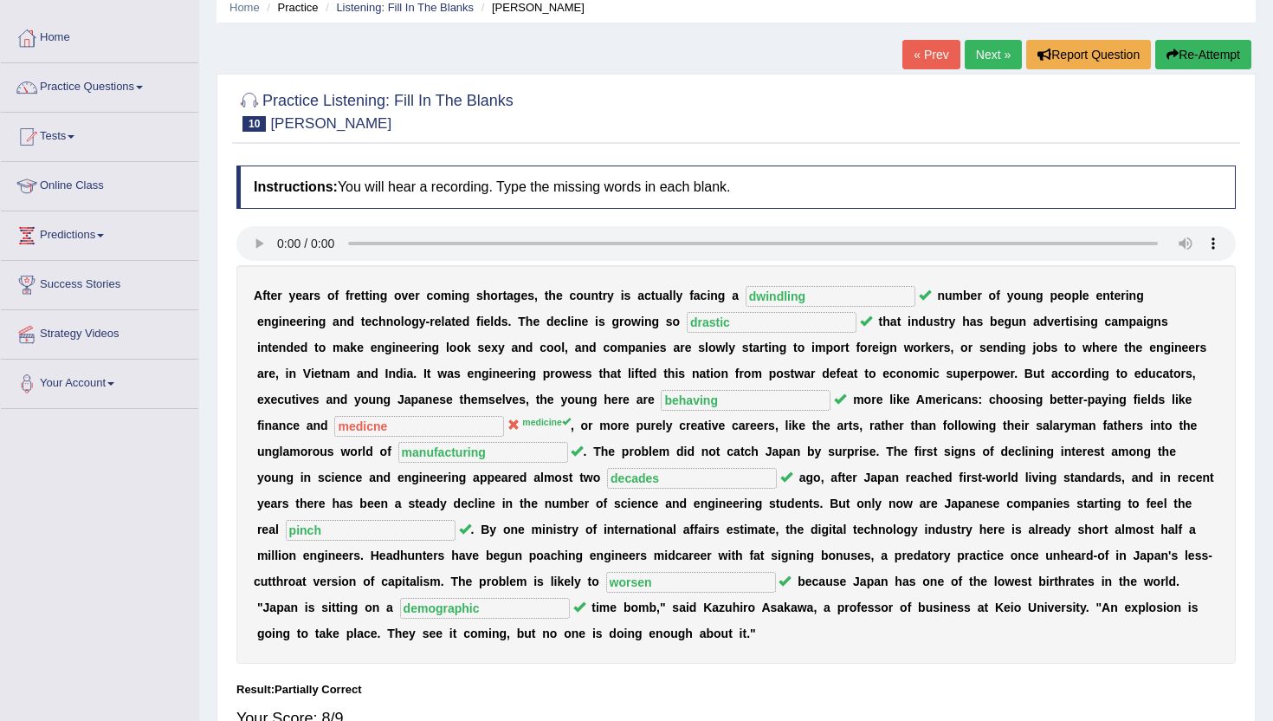
scroll to position [69, 0]
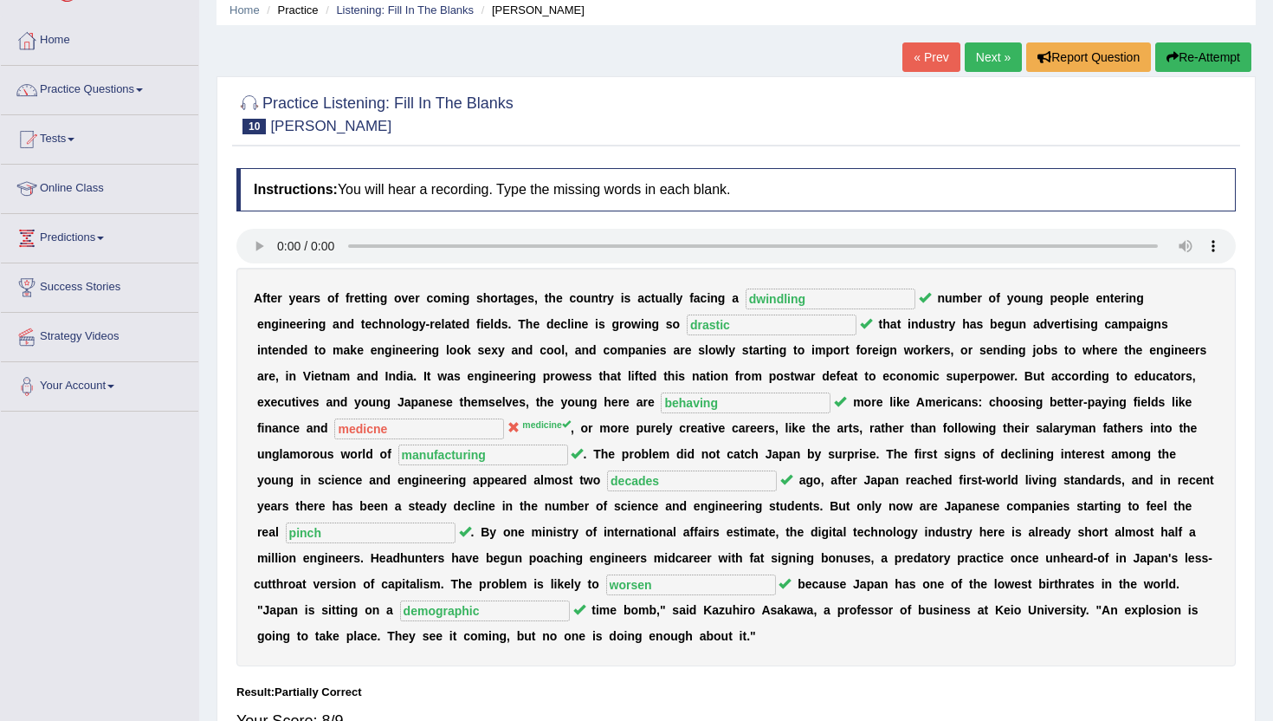
click at [990, 60] on link "Next »" at bounding box center [993, 56] width 57 height 29
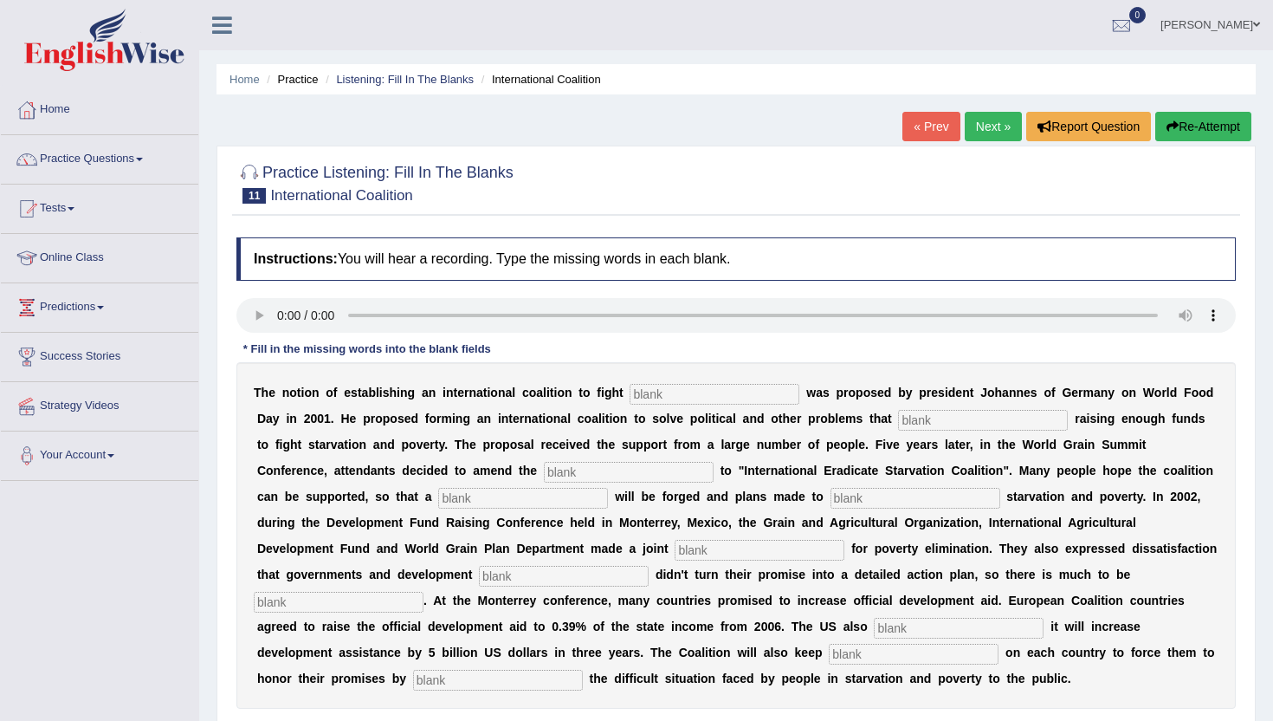
click at [650, 398] on input "text" at bounding box center [715, 394] width 170 height 21
type input "starvation"
click at [898, 425] on input "text" at bounding box center [983, 420] width 170 height 21
type input "obstrating"
click at [544, 477] on input "text" at bounding box center [629, 472] width 170 height 21
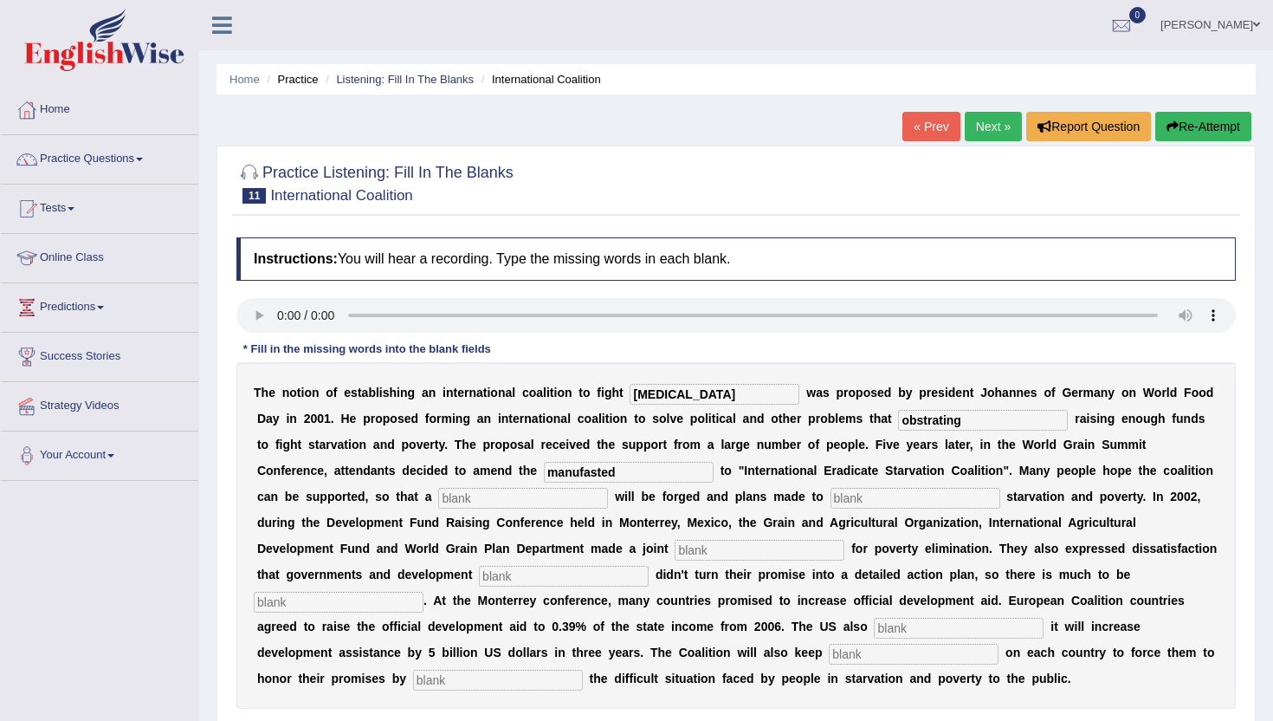
type input "manufasted"
click at [438, 502] on input "text" at bounding box center [523, 498] width 170 height 21
type input "resovltion"
click at [675, 554] on input "text" at bounding box center [760, 550] width 170 height 21
type input "appeal"
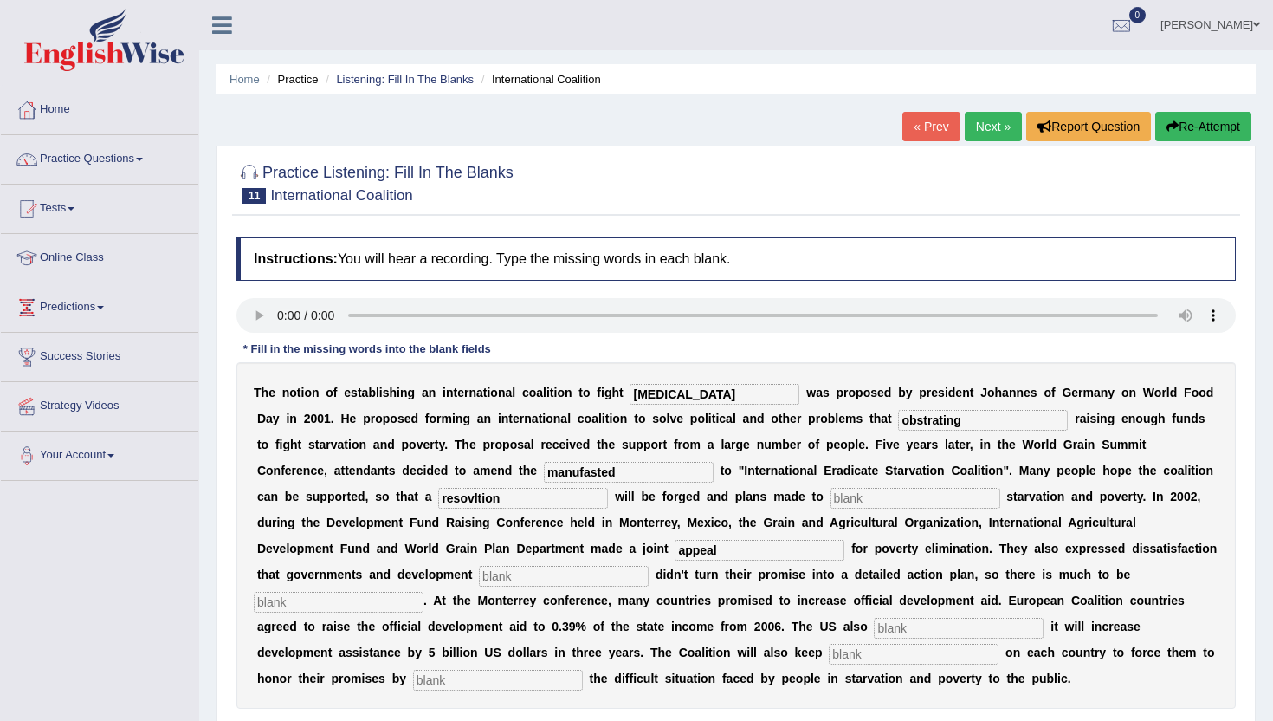
click at [479, 573] on input "text" at bounding box center [564, 576] width 170 height 21
type input "partners"
click at [424, 592] on input "text" at bounding box center [339, 602] width 170 height 21
type input "desiered"
click at [874, 634] on input "text" at bounding box center [959, 628] width 170 height 21
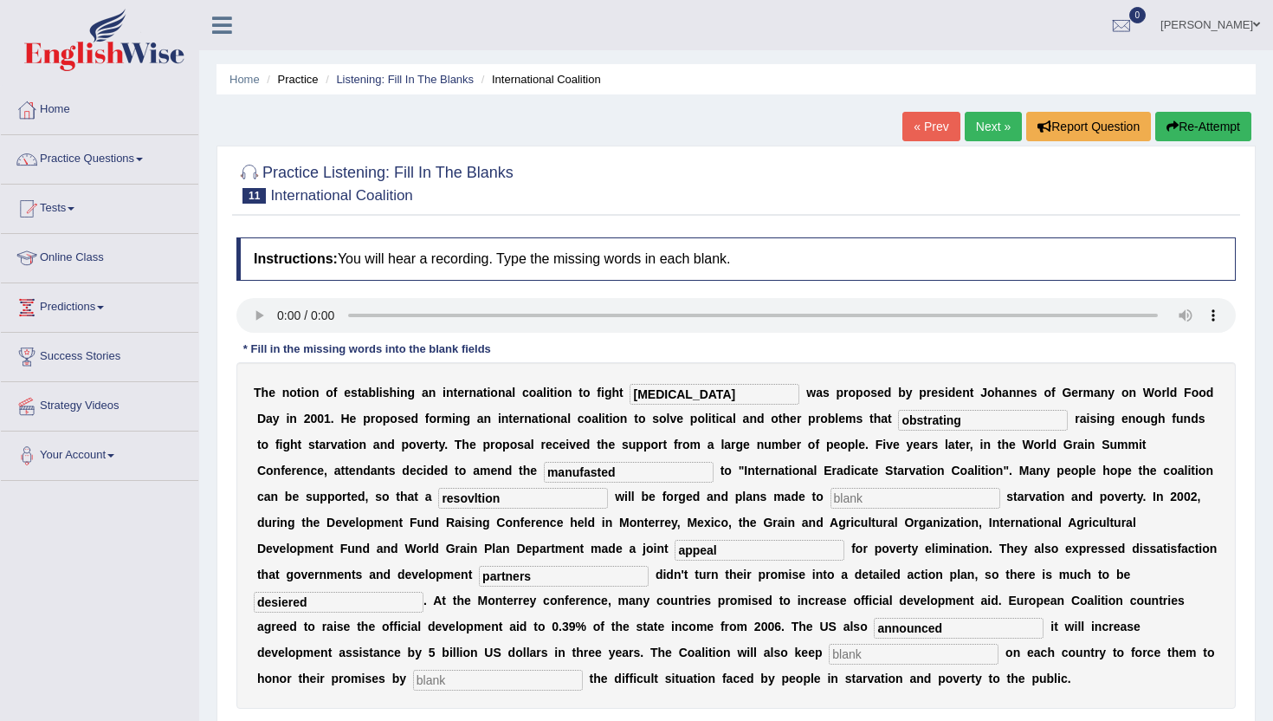
type input "announced"
click at [829, 654] on input "text" at bounding box center [914, 654] width 170 height 21
type input "o"
click at [583, 670] on input "text" at bounding box center [498, 680] width 170 height 21
type input "exposing"
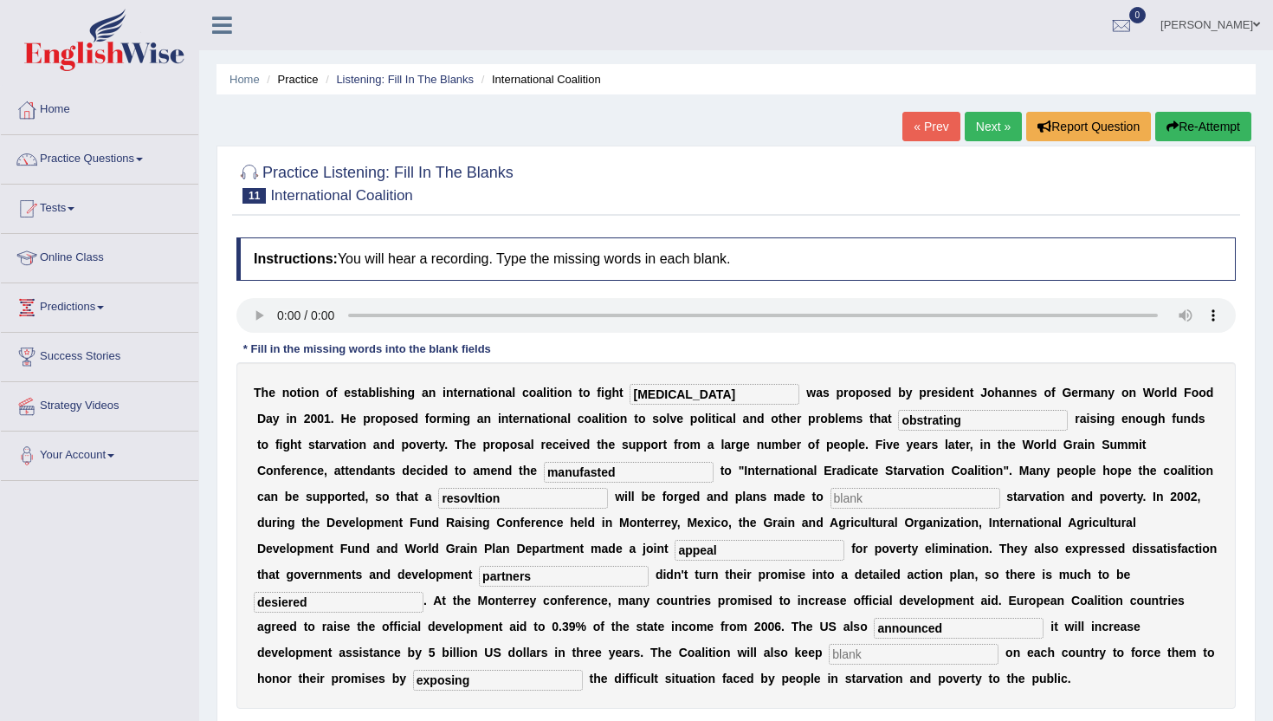
click at [829, 659] on input "text" at bounding box center [914, 654] width 170 height 21
type input "pressure"
click at [912, 428] on input "obstrating" at bounding box center [983, 420] width 170 height 21
click at [910, 428] on input "obstrating" at bounding box center [983, 420] width 170 height 21
click at [910, 422] on input "obstrating" at bounding box center [983, 420] width 170 height 21
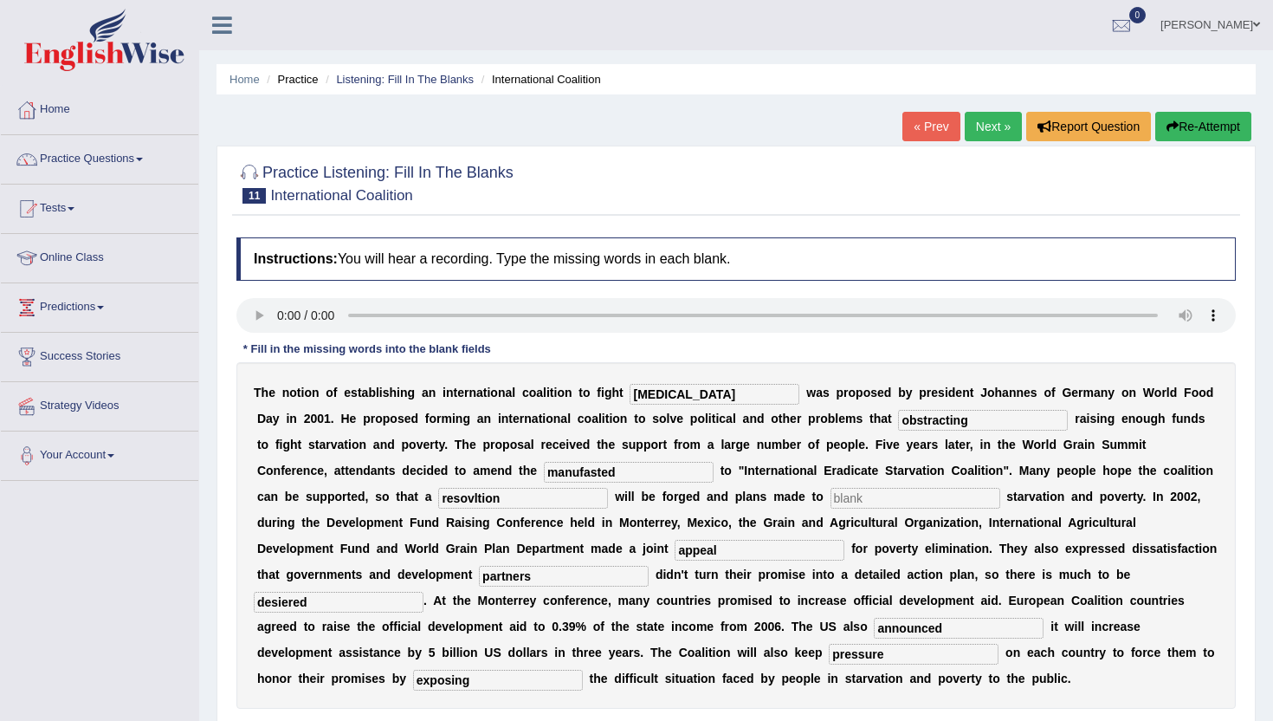
type input "obstracting"
click at [450, 497] on input "resovltion" at bounding box center [523, 498] width 170 height 21
type input "revolution"
click at [831, 499] on input "text" at bounding box center [916, 498] width 170 height 21
click at [831, 500] on input "text" at bounding box center [916, 498] width 170 height 21
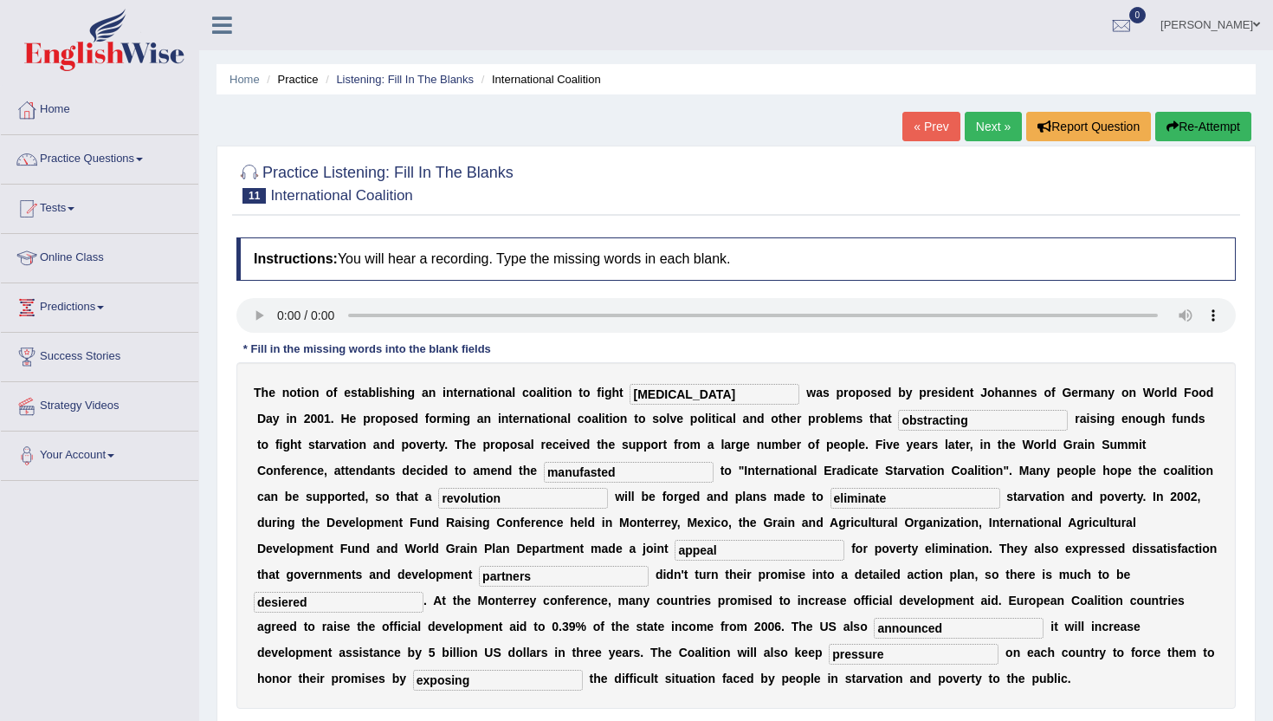
type input "eliminate"
click at [462, 498] on input "revolution" at bounding box center [523, 498] width 170 height 21
type input "resolution"
click at [921, 579] on b "t" at bounding box center [923, 574] width 4 height 14
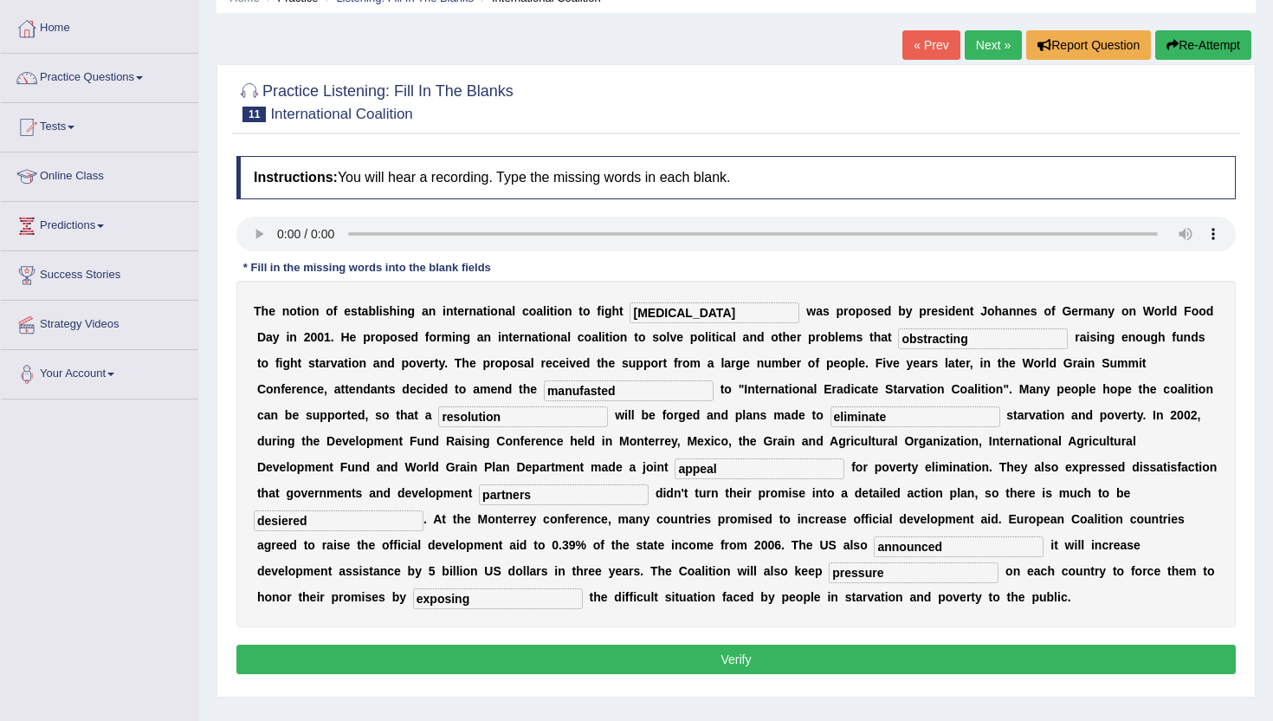
scroll to position [104, 0]
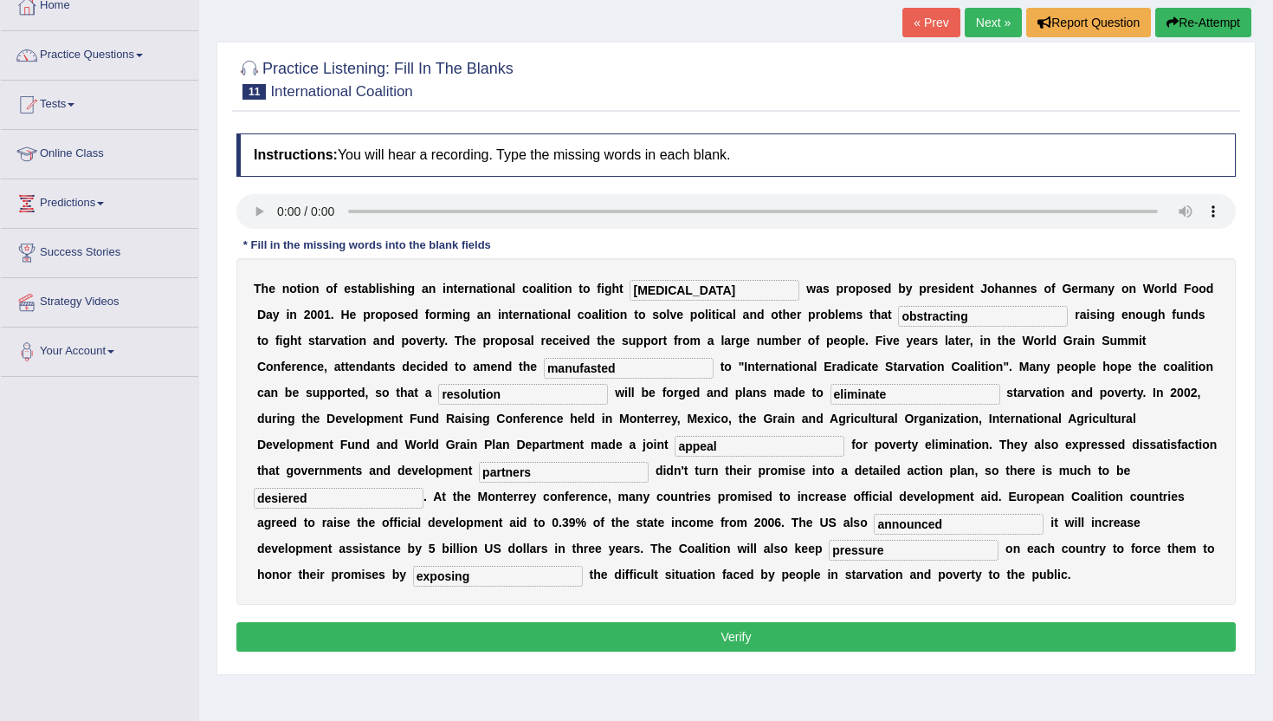
click at [482, 634] on button "Verify" at bounding box center [736, 636] width 1000 height 29
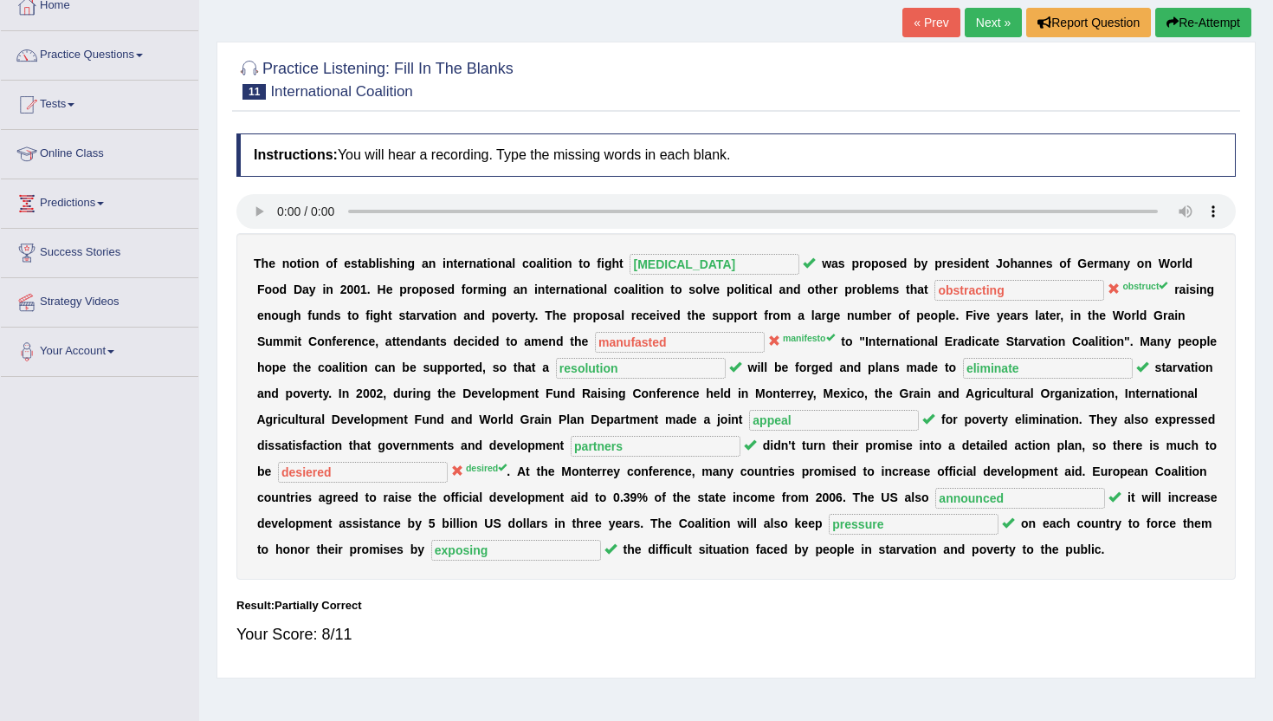
click at [979, 28] on link "Next »" at bounding box center [993, 22] width 57 height 29
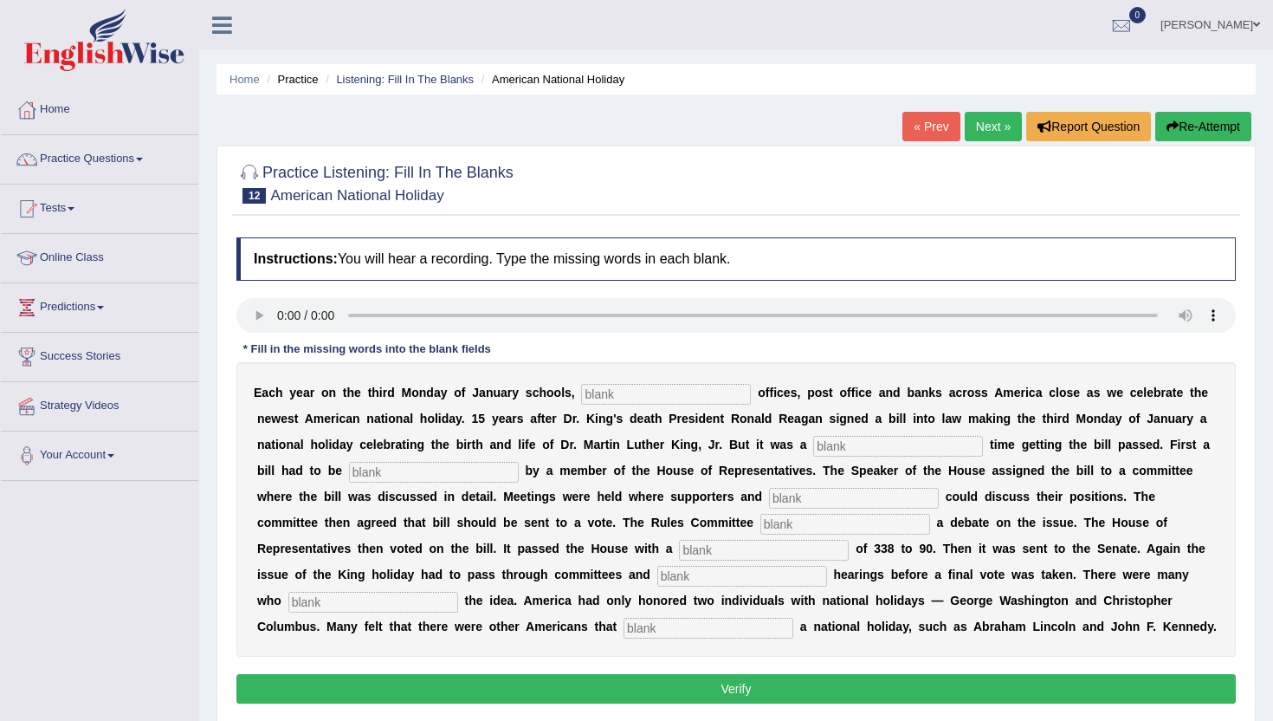
click at [602, 395] on input "text" at bounding box center [666, 394] width 170 height 21
type input "fedral"
click at [828, 446] on input "text" at bounding box center [898, 446] width 170 height 21
type input "toh"
click at [349, 474] on input "text" at bounding box center [434, 472] width 170 height 21
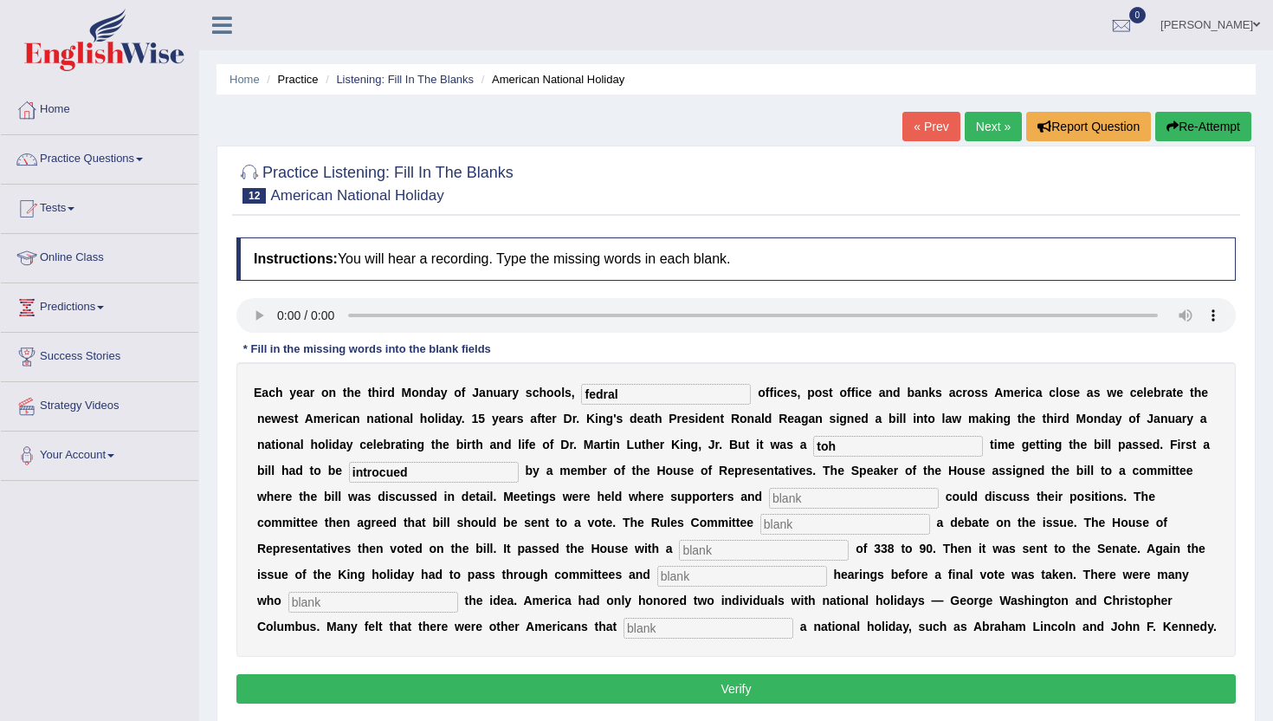
type input "introcued"
click at [769, 497] on input "text" at bounding box center [854, 498] width 170 height 21
type input "opponants"
click at [639, 540] on div "E a c h y e a r o n t h e t h i r d M o n d a y o f J a n u a r y s c h o o l s…" at bounding box center [736, 509] width 1000 height 294
click at [760, 532] on input "text" at bounding box center [845, 524] width 170 height 21
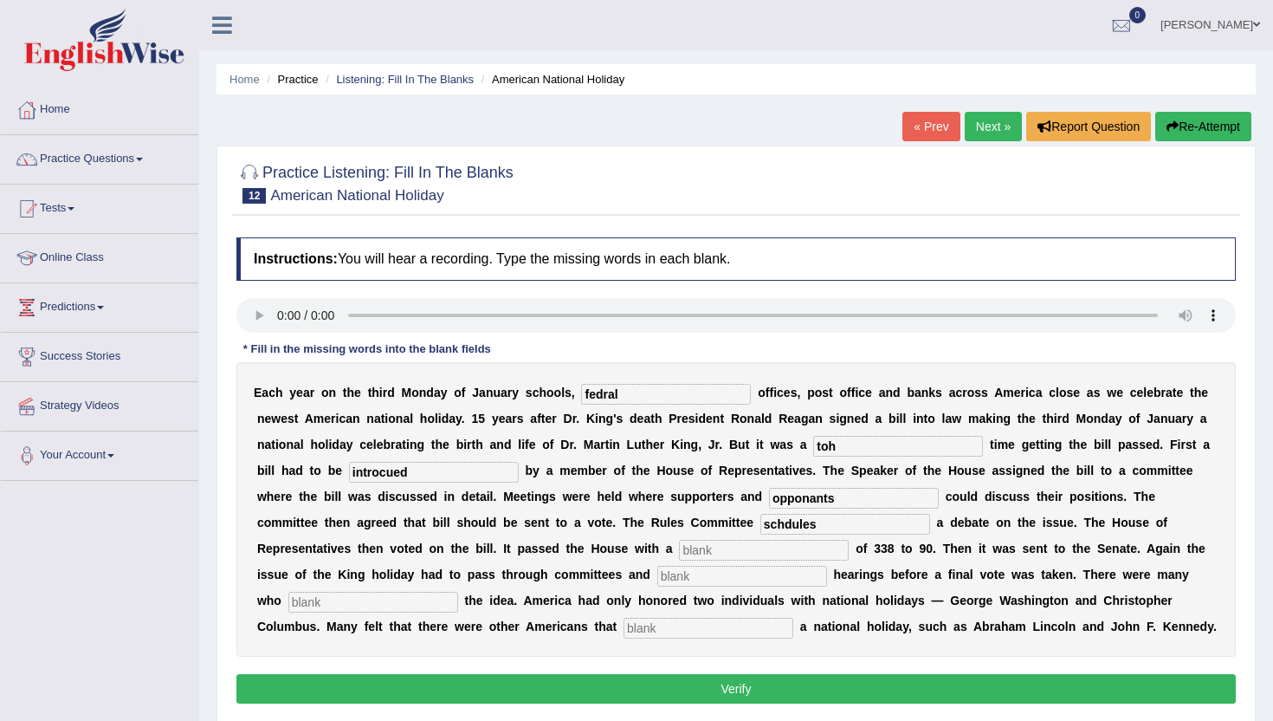
type input "schdules"
click at [679, 556] on input "text" at bounding box center [764, 550] width 170 height 21
type input "vote"
click at [657, 585] on input "text" at bounding box center [742, 576] width 170 height 21
type input "public"
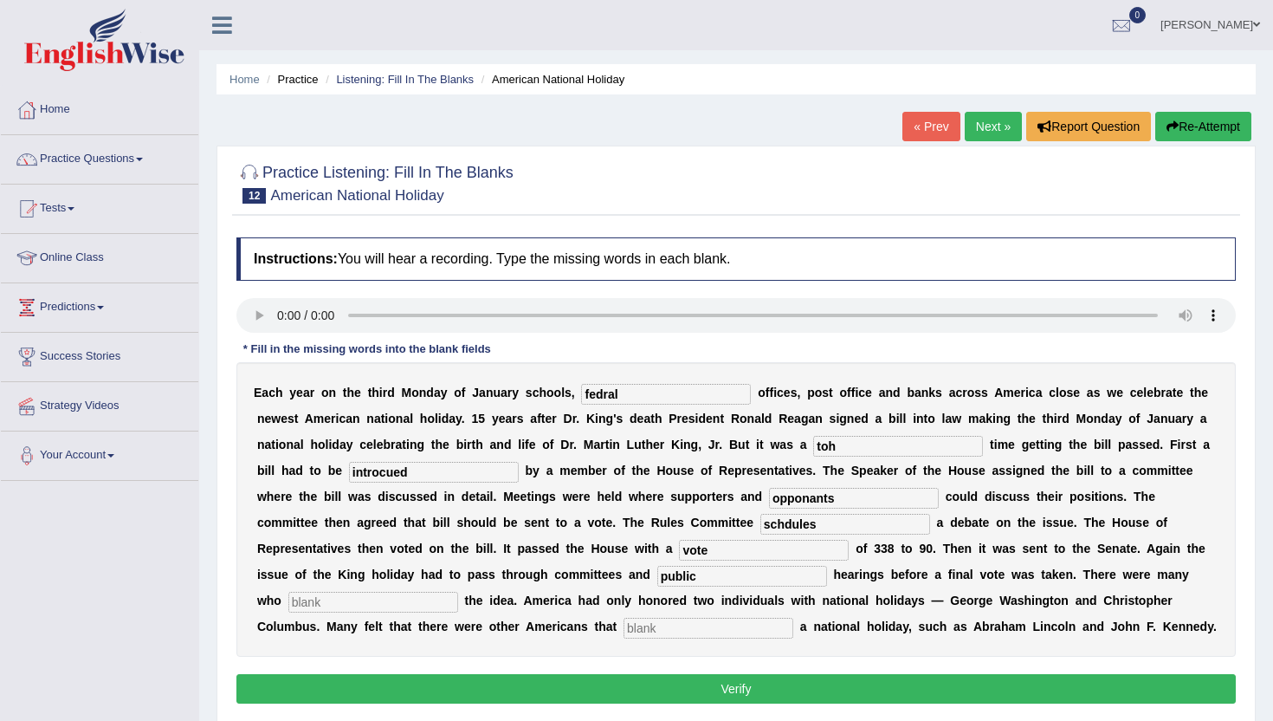
click at [458, 592] on input "text" at bounding box center [373, 602] width 170 height 21
type input "apposed"
click at [624, 629] on input "text" at bounding box center [709, 628] width 170 height 21
type input "deserved"
click at [841, 448] on input "toh" at bounding box center [898, 446] width 170 height 21
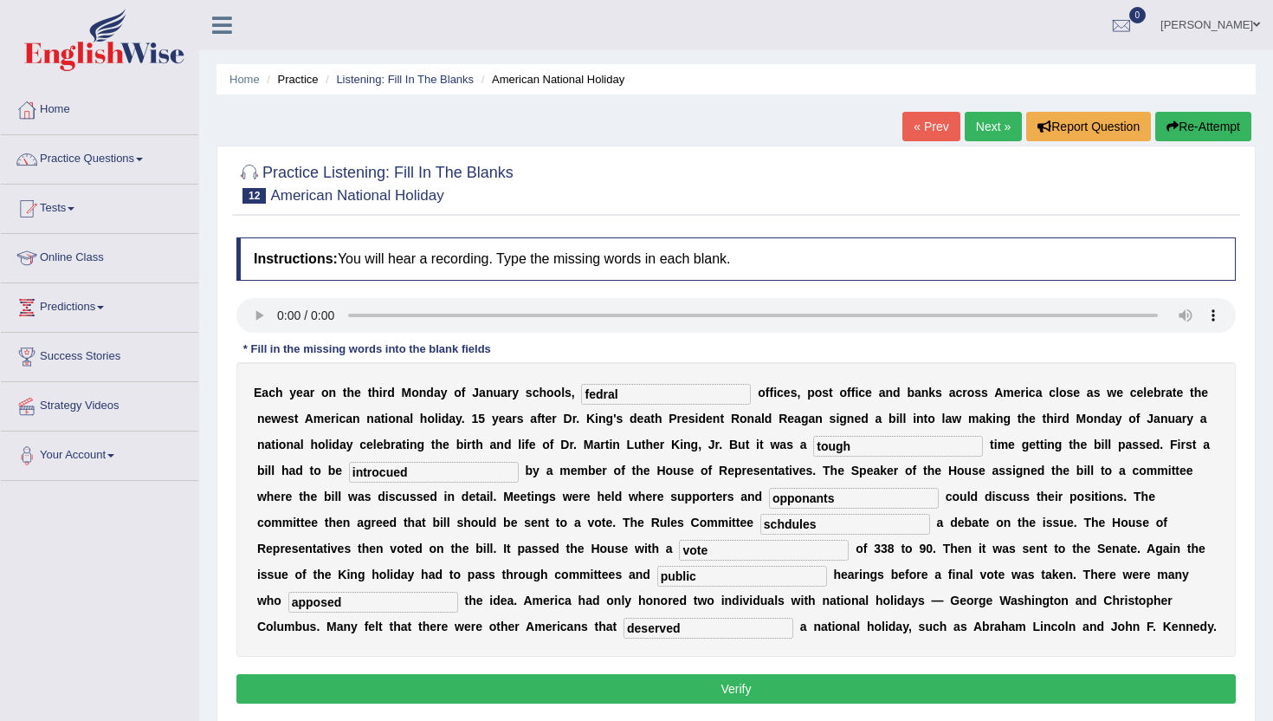
type input "tough"
click at [404, 470] on input "introcued" at bounding box center [434, 472] width 170 height 21
type input "introduced"
click at [760, 526] on input "schdules" at bounding box center [845, 524] width 170 height 21
type input "schdules"
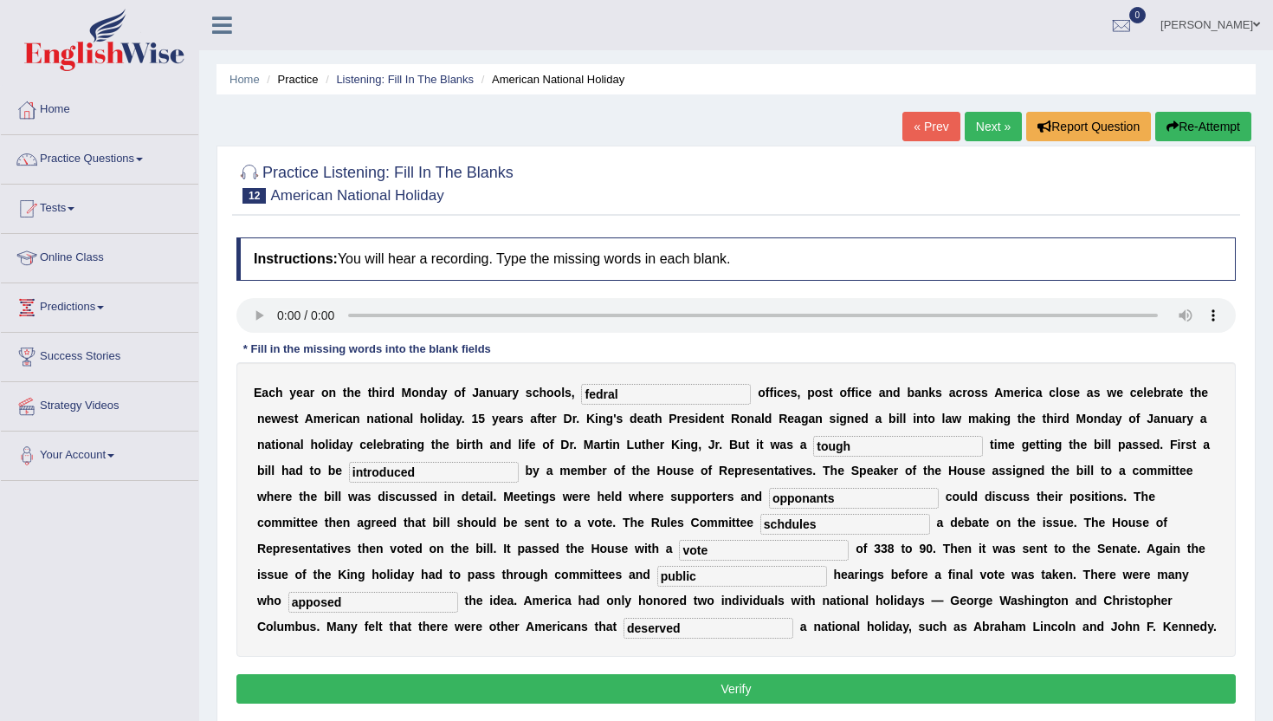
click at [758, 691] on button "Verify" at bounding box center [736, 688] width 1000 height 29
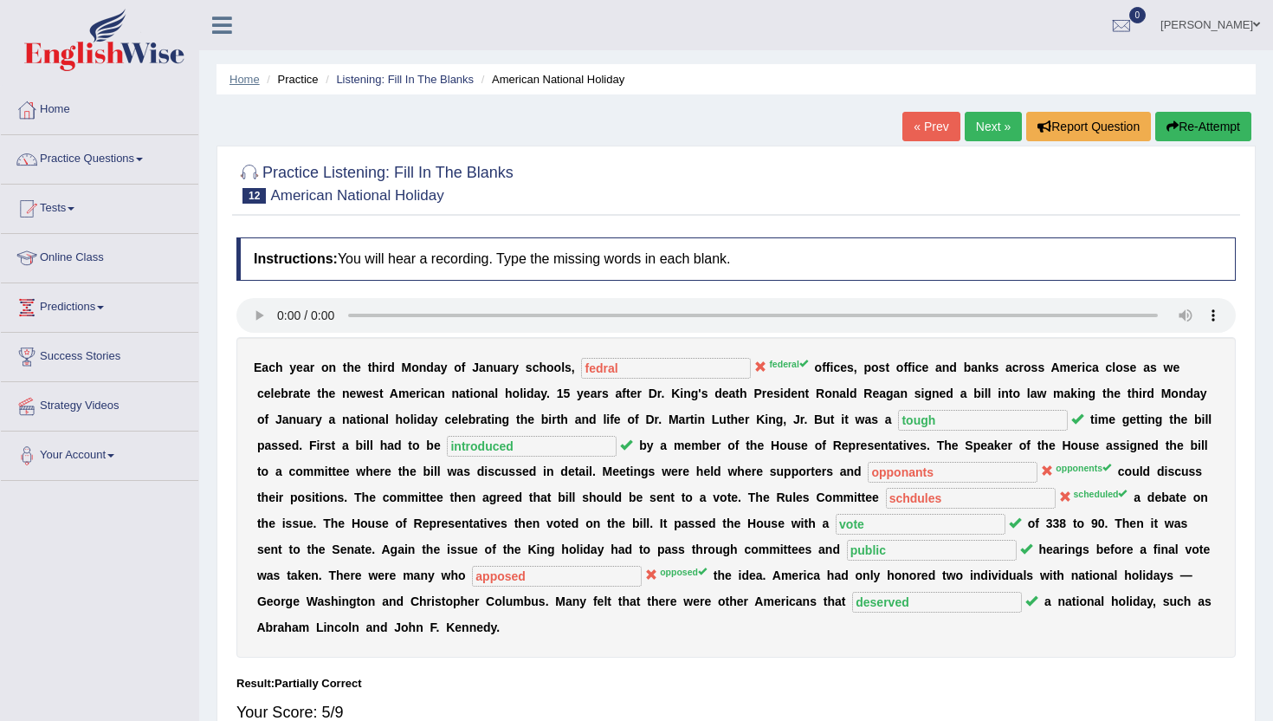
click at [230, 75] on link "Home" at bounding box center [245, 79] width 30 height 13
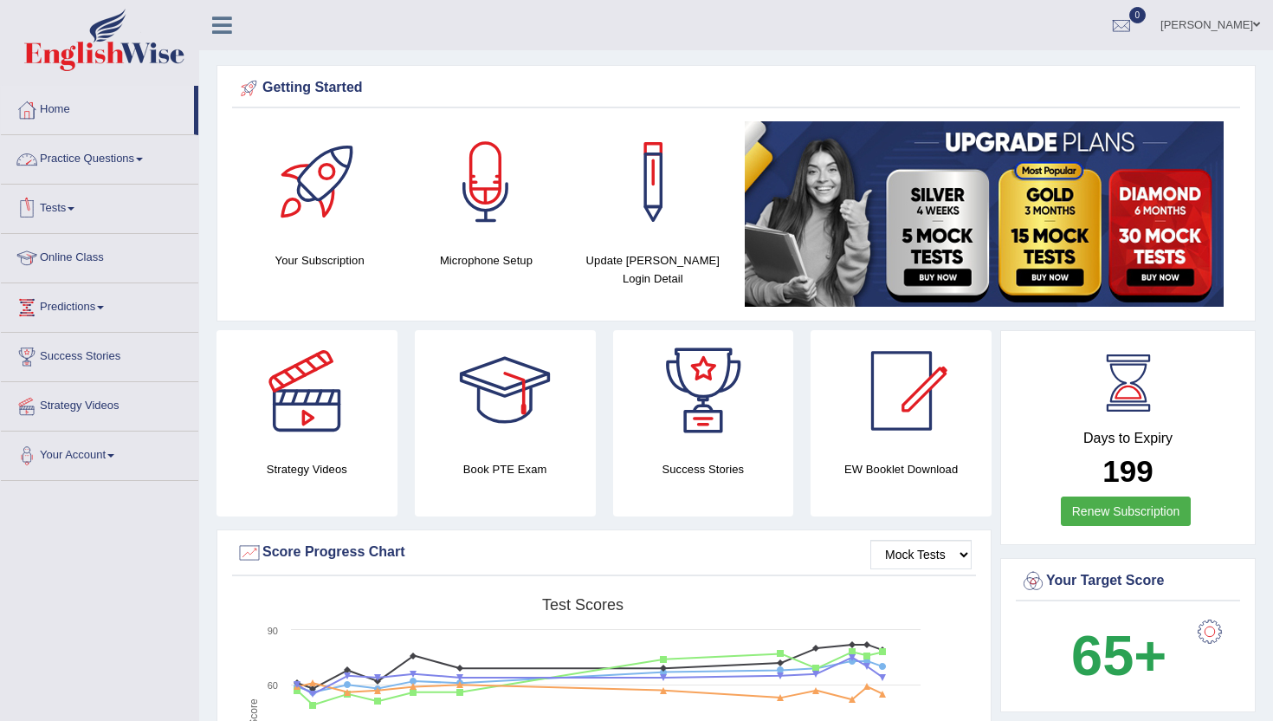
click at [81, 158] on link "Practice Questions" at bounding box center [99, 156] width 197 height 43
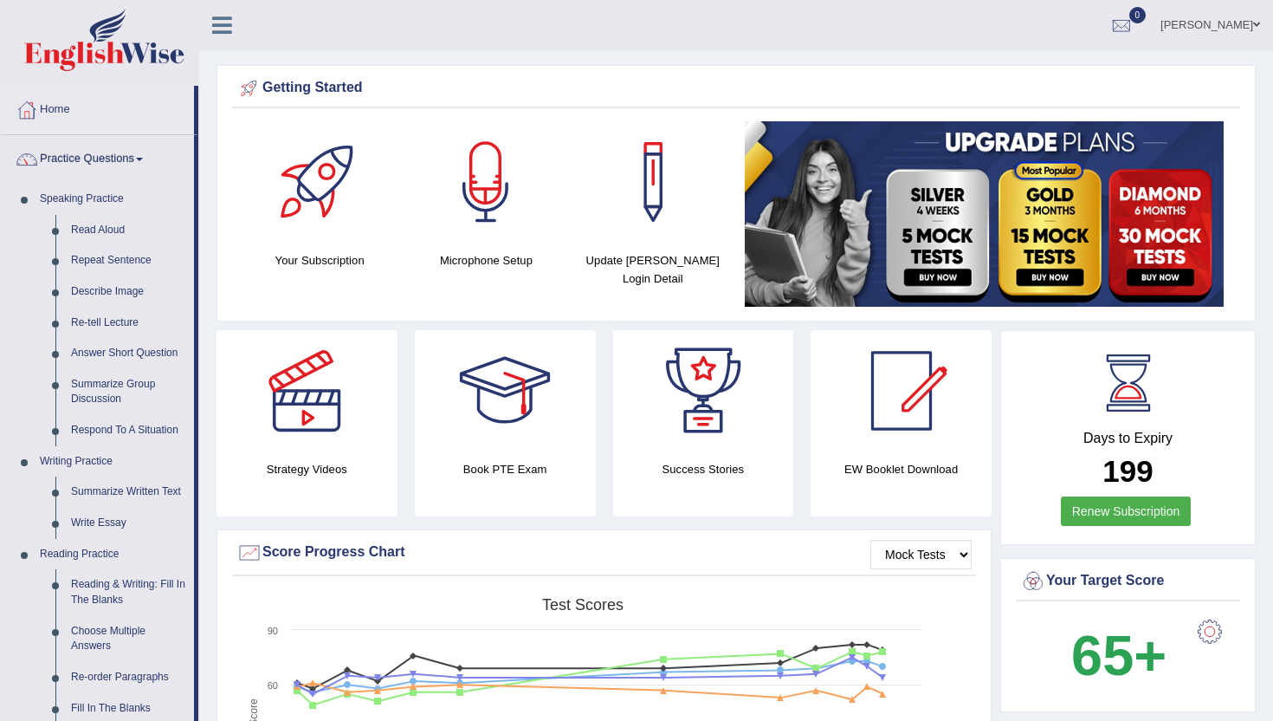
click at [217, 702] on div "Mock Tests Score Progress Chart Created with Highcharts 7.1.2 Score Test scores…" at bounding box center [604, 700] width 775 height 343
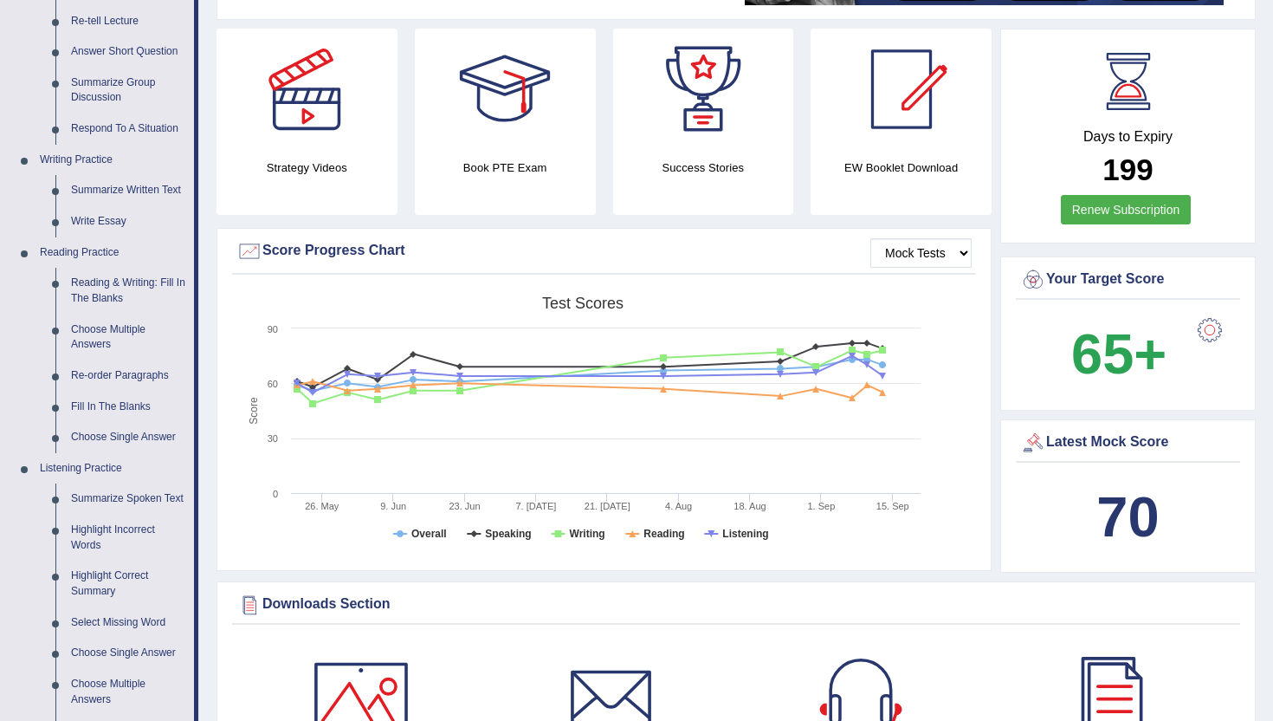
scroll to position [277, 0]
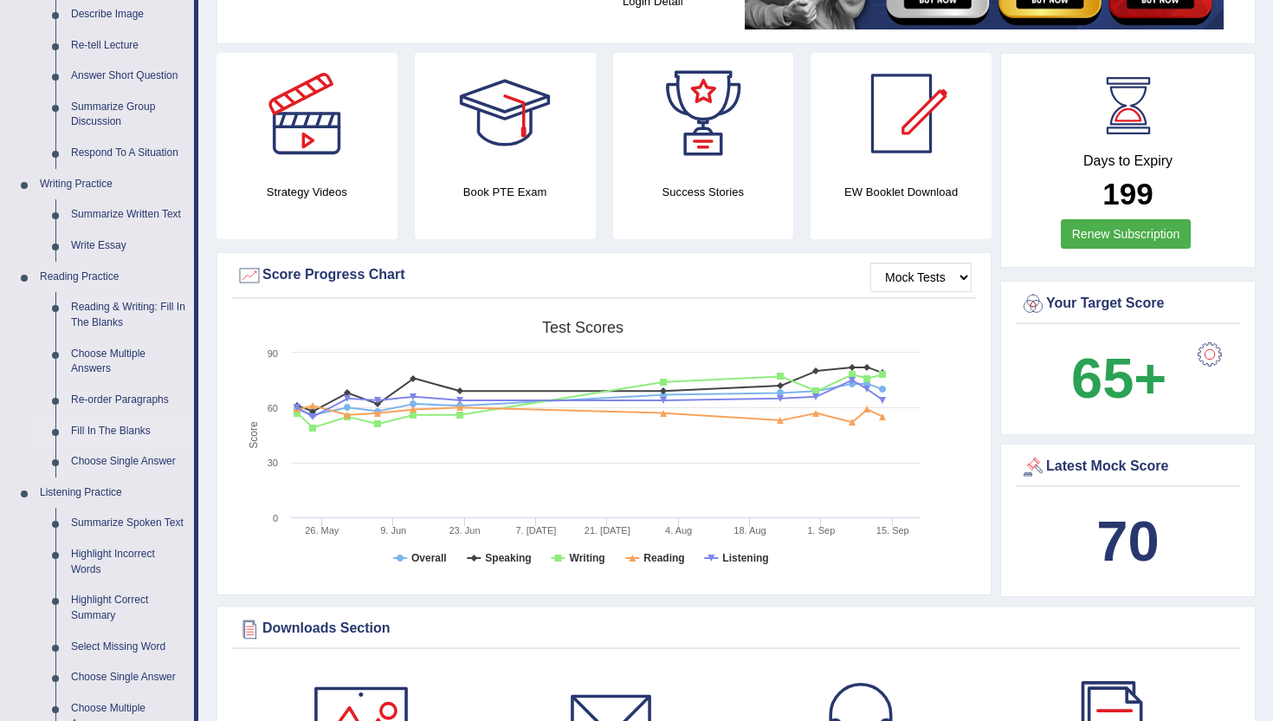
click at [143, 427] on link "Fill In The Blanks" at bounding box center [128, 431] width 131 height 31
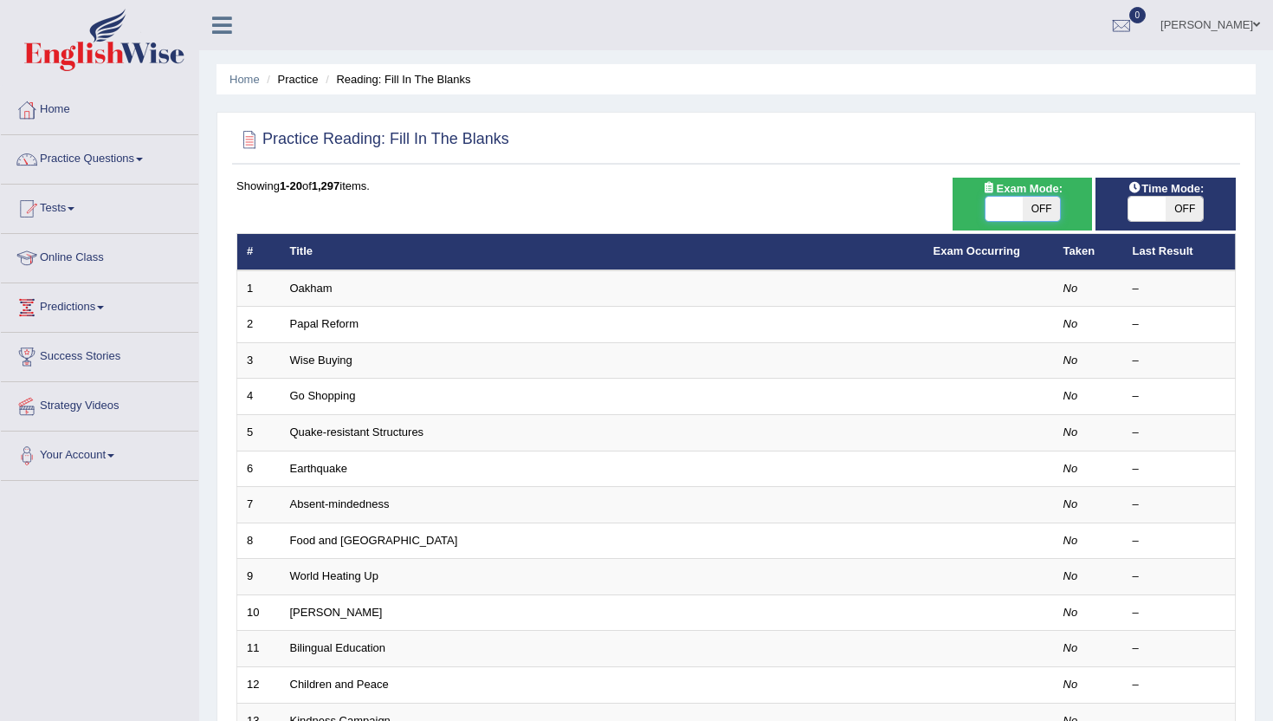
click at [1014, 212] on span at bounding box center [1004, 209] width 37 height 24
checkbox input "true"
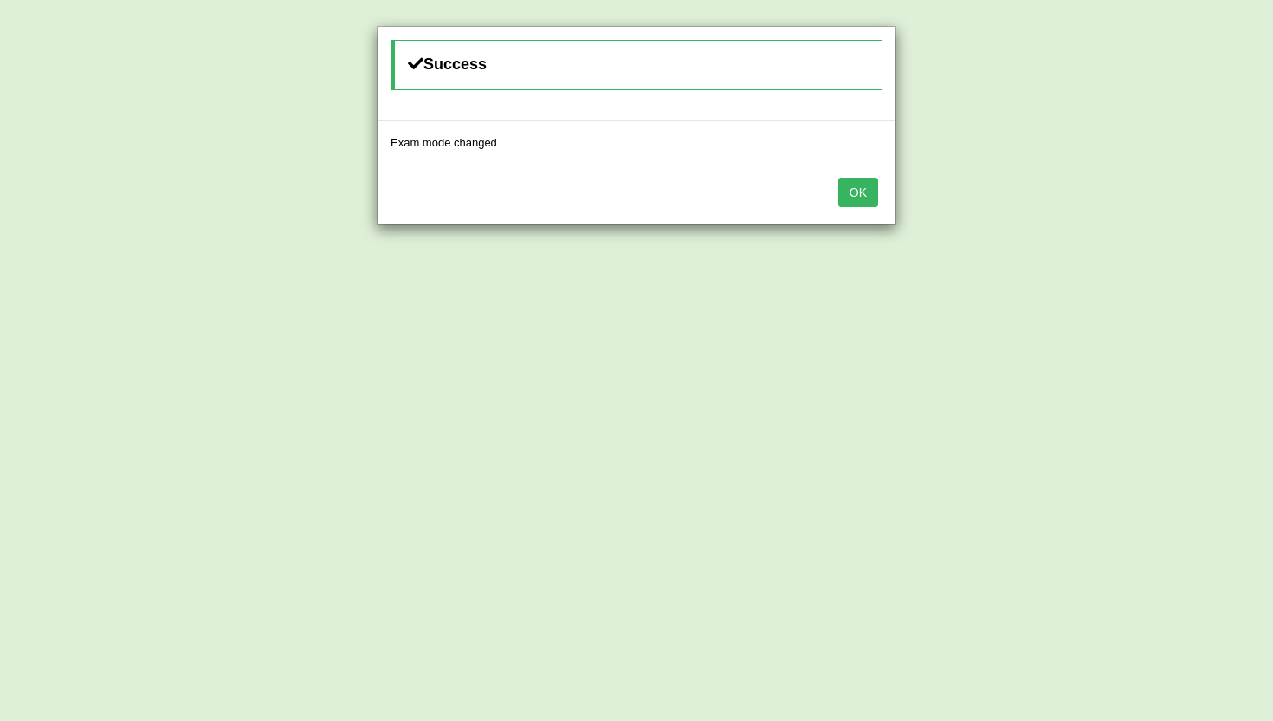
click at [861, 210] on div "OK" at bounding box center [637, 194] width 518 height 61
click at [861, 206] on button "OK" at bounding box center [858, 192] width 40 height 29
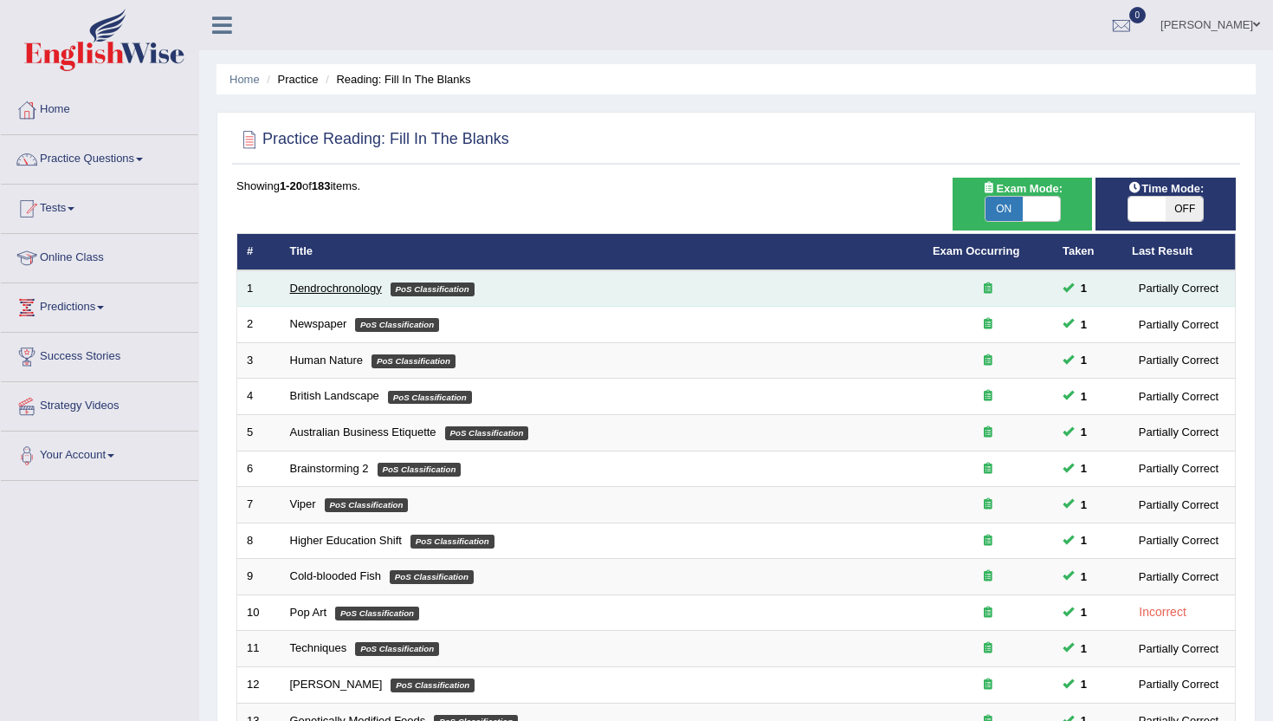
click at [346, 292] on link "Dendrochronology" at bounding box center [336, 288] width 92 height 13
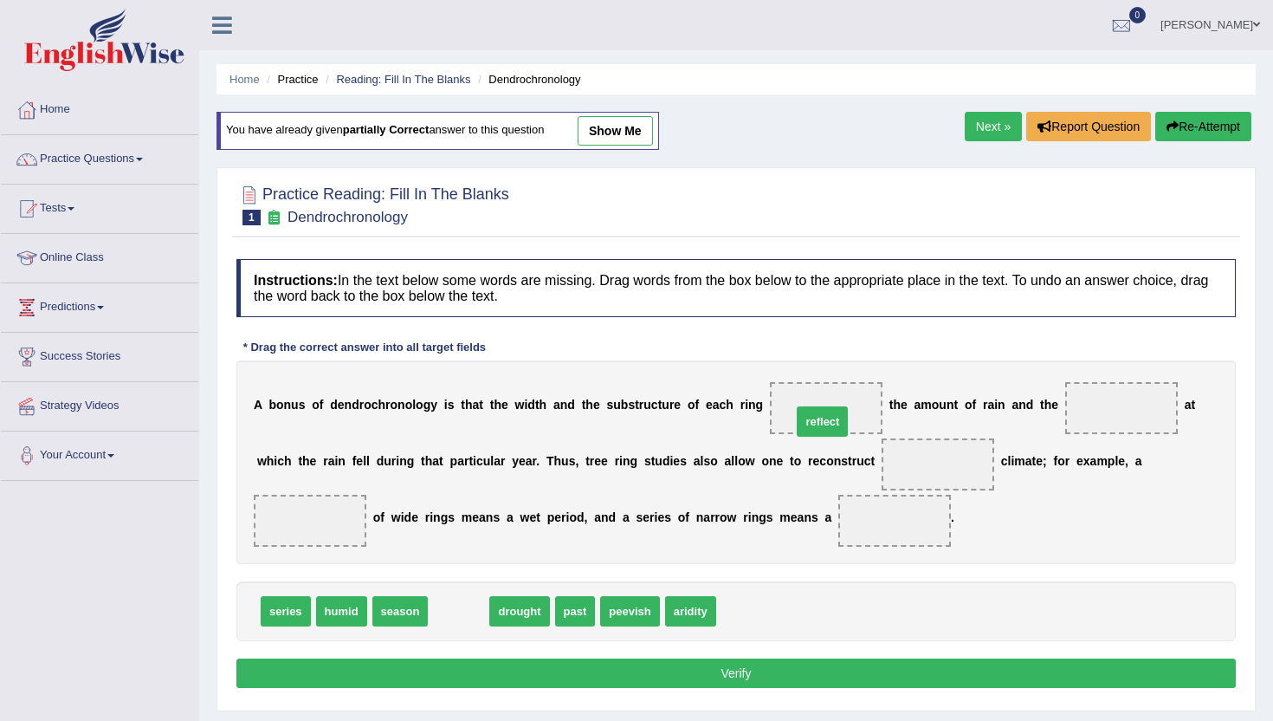
drag, startPoint x: 454, startPoint y: 620, endPoint x: 818, endPoint y: 430, distance: 410.3
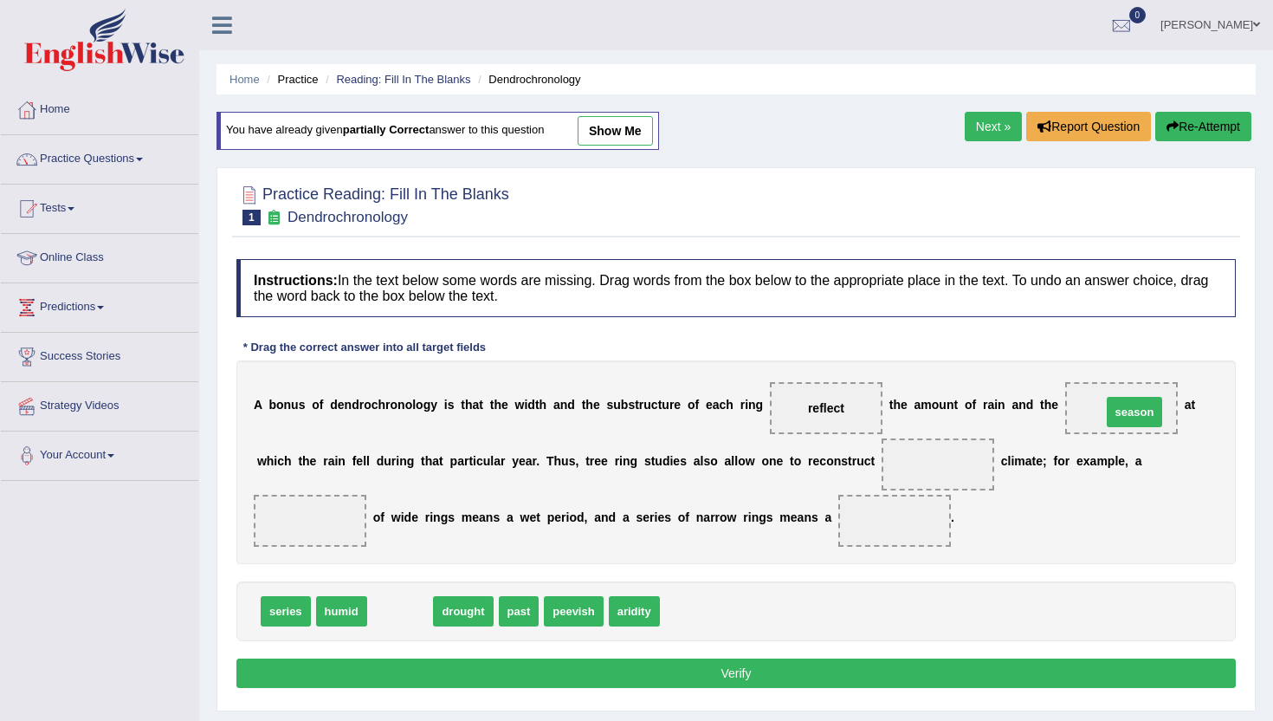
drag, startPoint x: 399, startPoint y: 619, endPoint x: 1134, endPoint y: 417, distance: 761.7
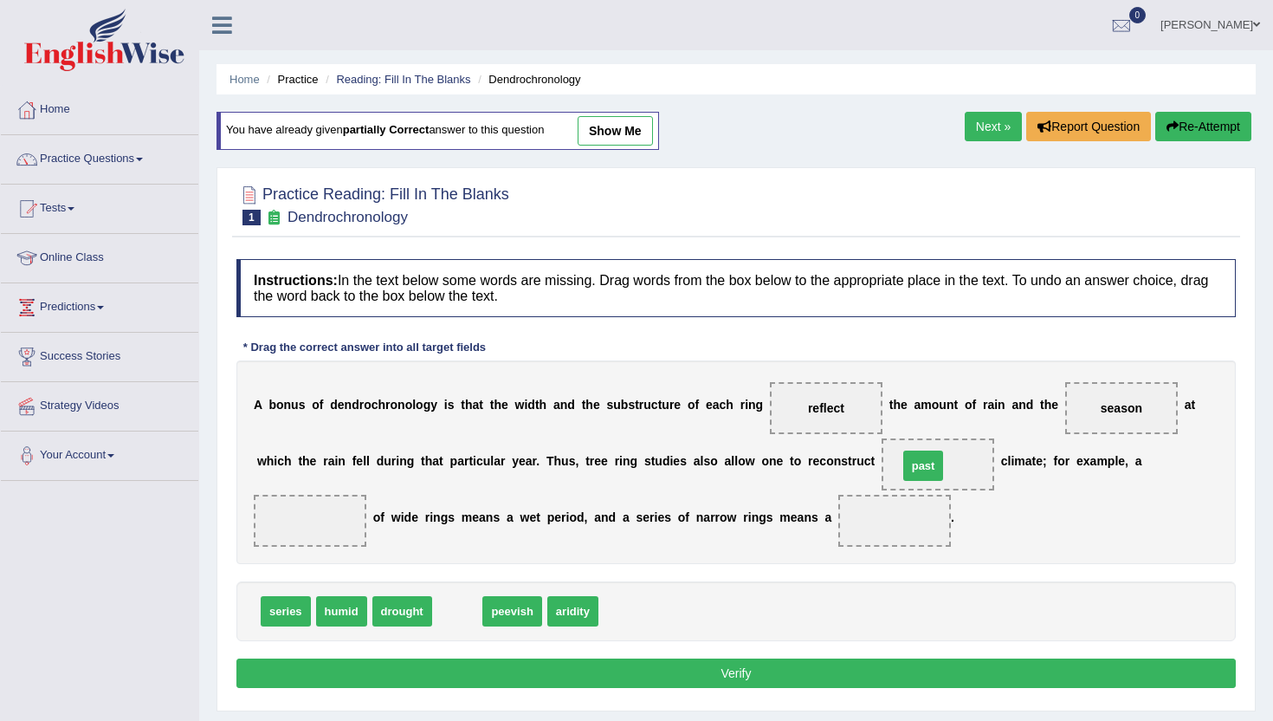
drag, startPoint x: 456, startPoint y: 614, endPoint x: 930, endPoint y: 471, distance: 494.9
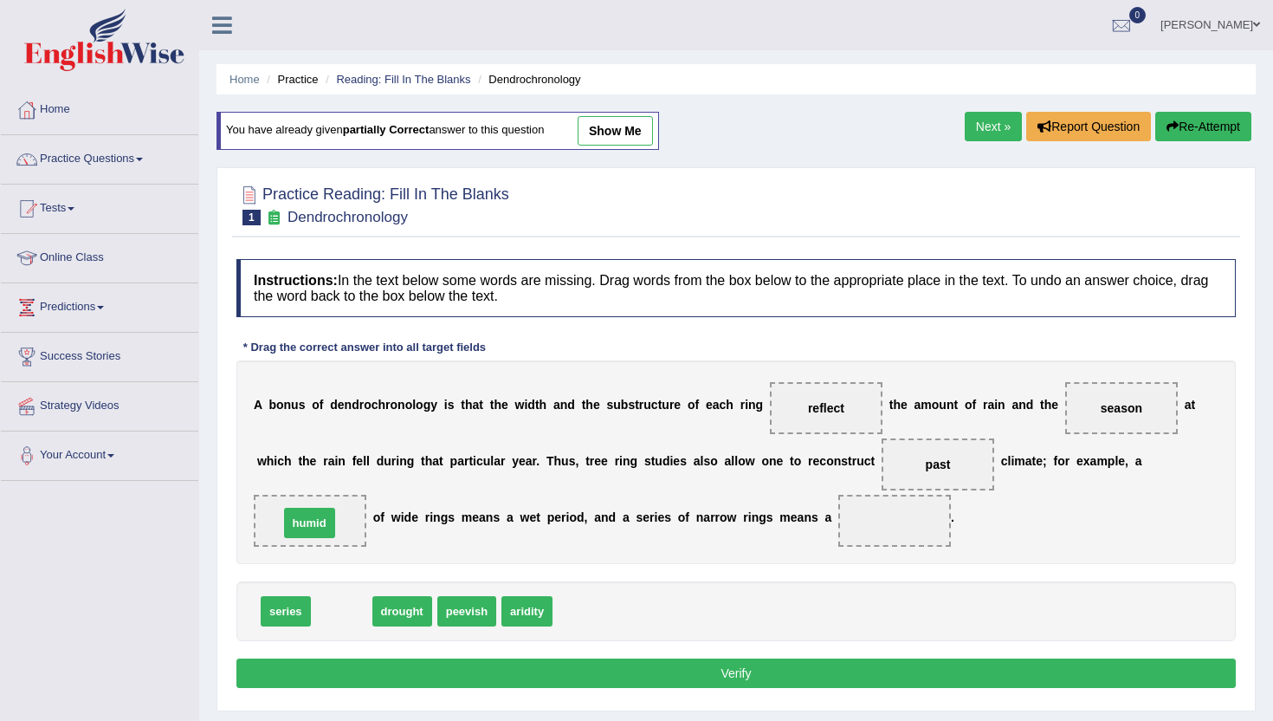
drag, startPoint x: 329, startPoint y: 611, endPoint x: 297, endPoint y: 524, distance: 92.4
drag, startPoint x: 304, startPoint y: 522, endPoint x: 550, endPoint y: 605, distance: 259.7
drag, startPoint x: 472, startPoint y: 620, endPoint x: 320, endPoint y: 534, distance: 175.3
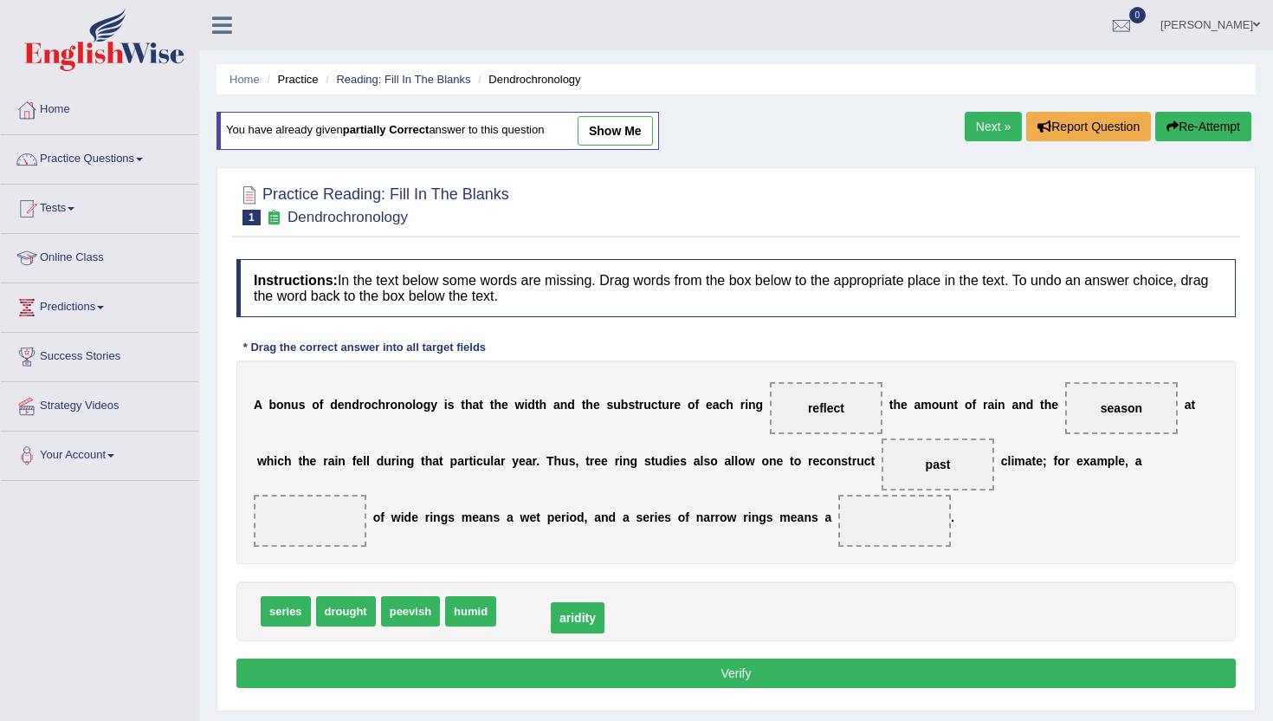
drag, startPoint x: 303, startPoint y: 521, endPoint x: 570, endPoint y: 618, distance: 283.9
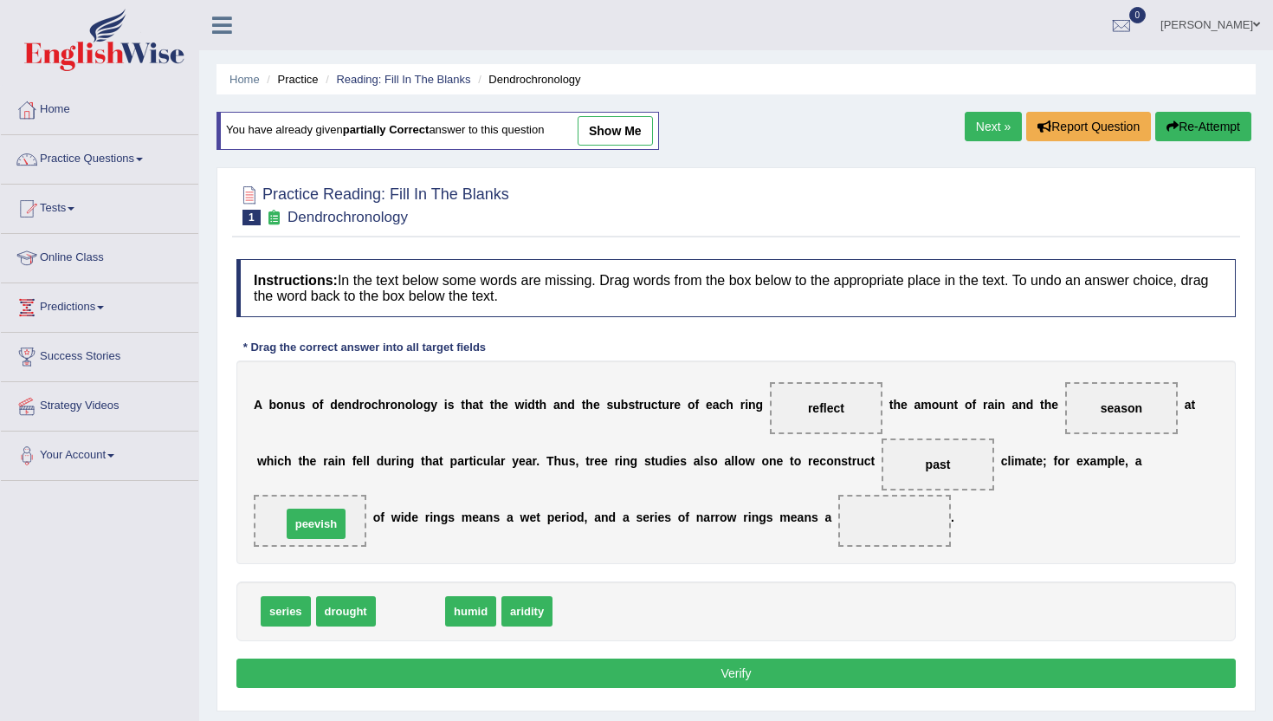
drag, startPoint x: 402, startPoint y: 619, endPoint x: 307, endPoint y: 532, distance: 128.7
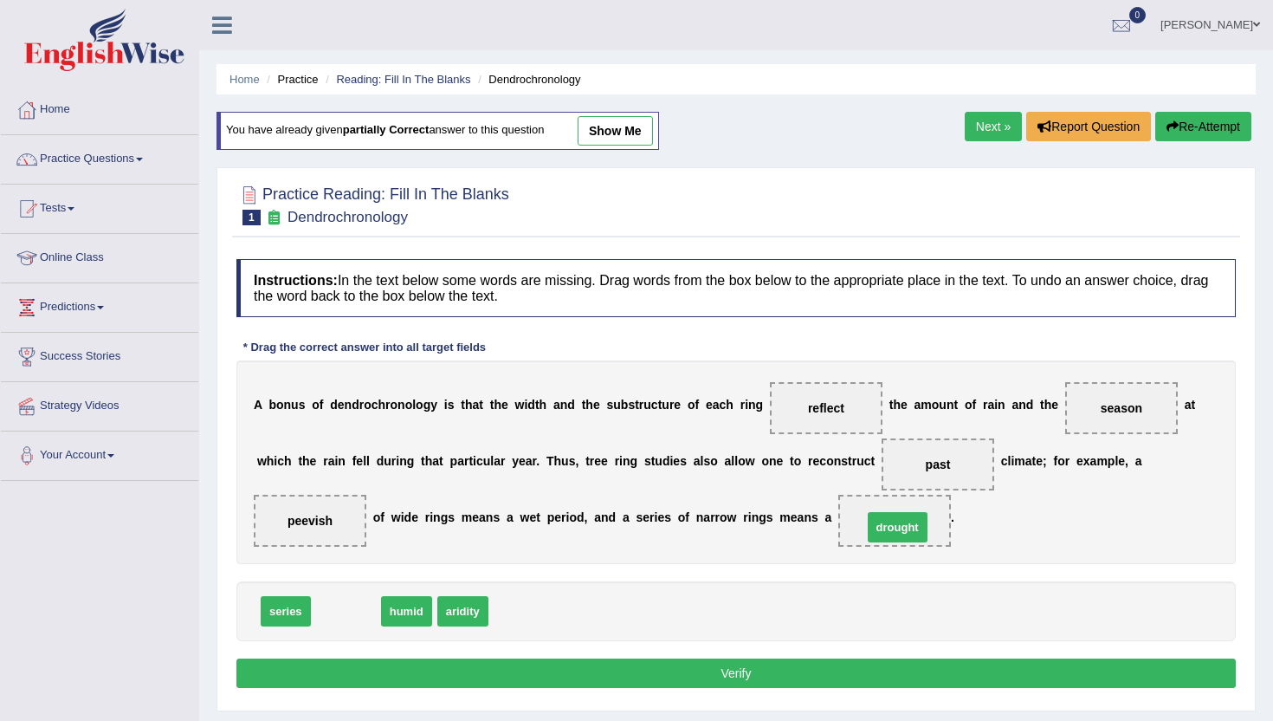
drag, startPoint x: 328, startPoint y: 622, endPoint x: 881, endPoint y: 536, distance: 559.2
click at [573, 683] on button "Verify" at bounding box center [736, 672] width 1000 height 29
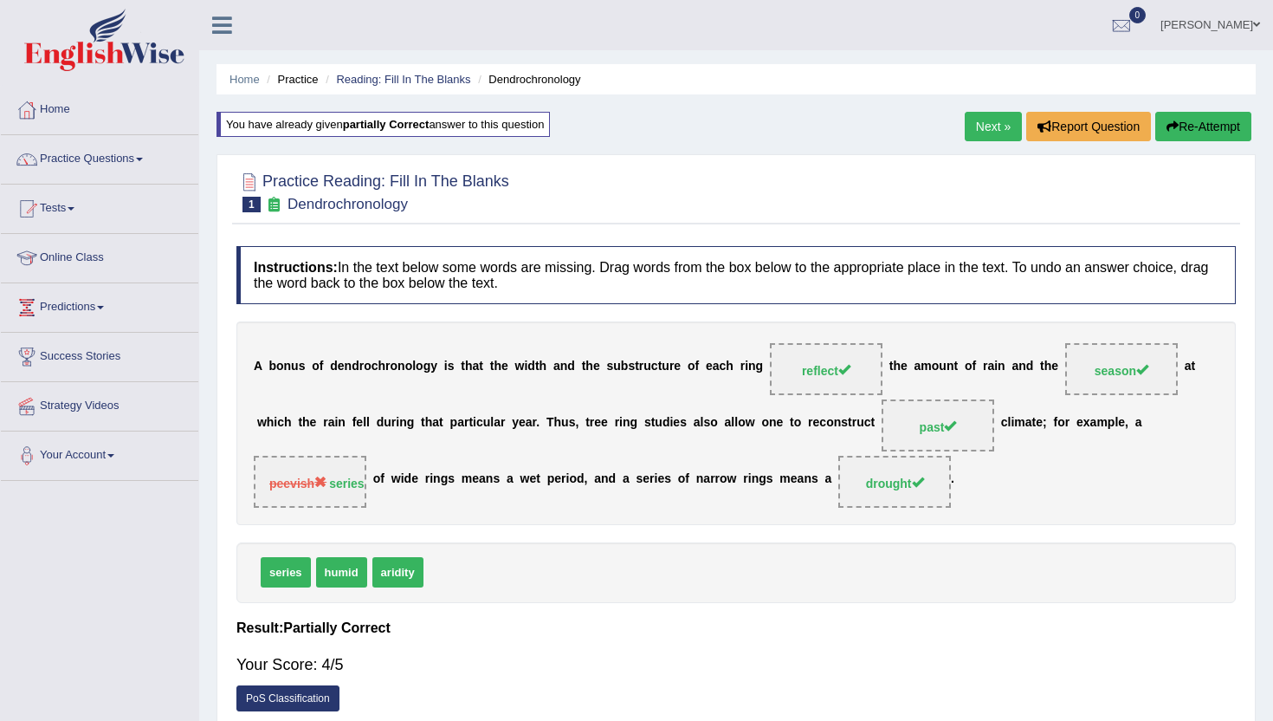
click at [998, 137] on link "Next »" at bounding box center [993, 126] width 57 height 29
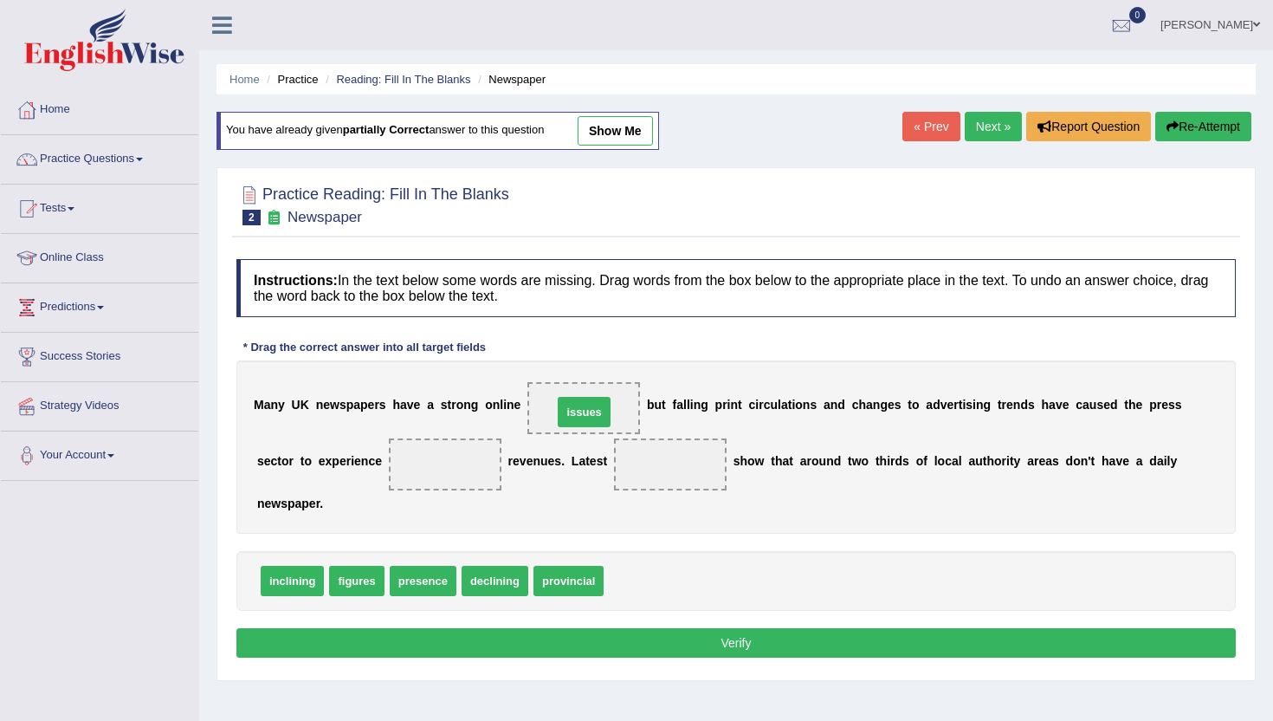
drag, startPoint x: 625, startPoint y: 581, endPoint x: 574, endPoint y: 412, distance: 176.5
drag, startPoint x: 477, startPoint y: 589, endPoint x: 439, endPoint y: 477, distance: 118.1
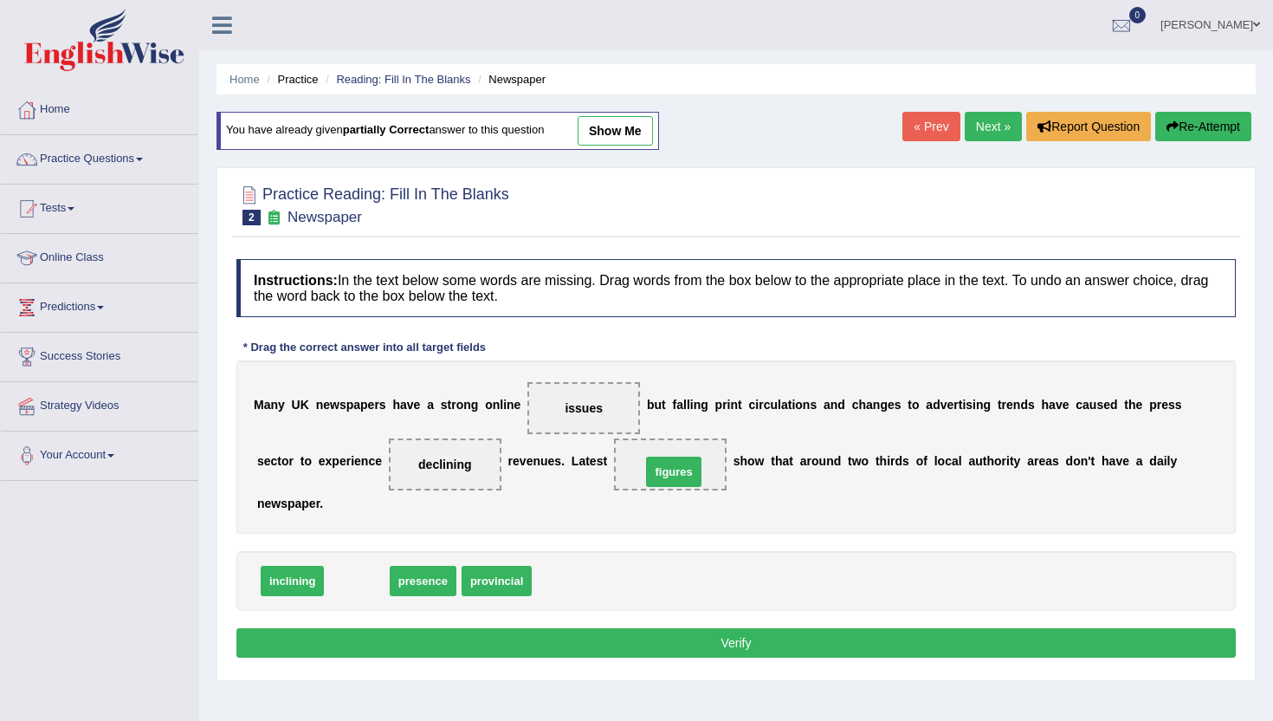
drag, startPoint x: 344, startPoint y: 585, endPoint x: 661, endPoint y: 476, distance: 335.3
click at [674, 638] on button "Verify" at bounding box center [736, 642] width 1000 height 29
